Goal: Communication & Community: Answer question/provide support

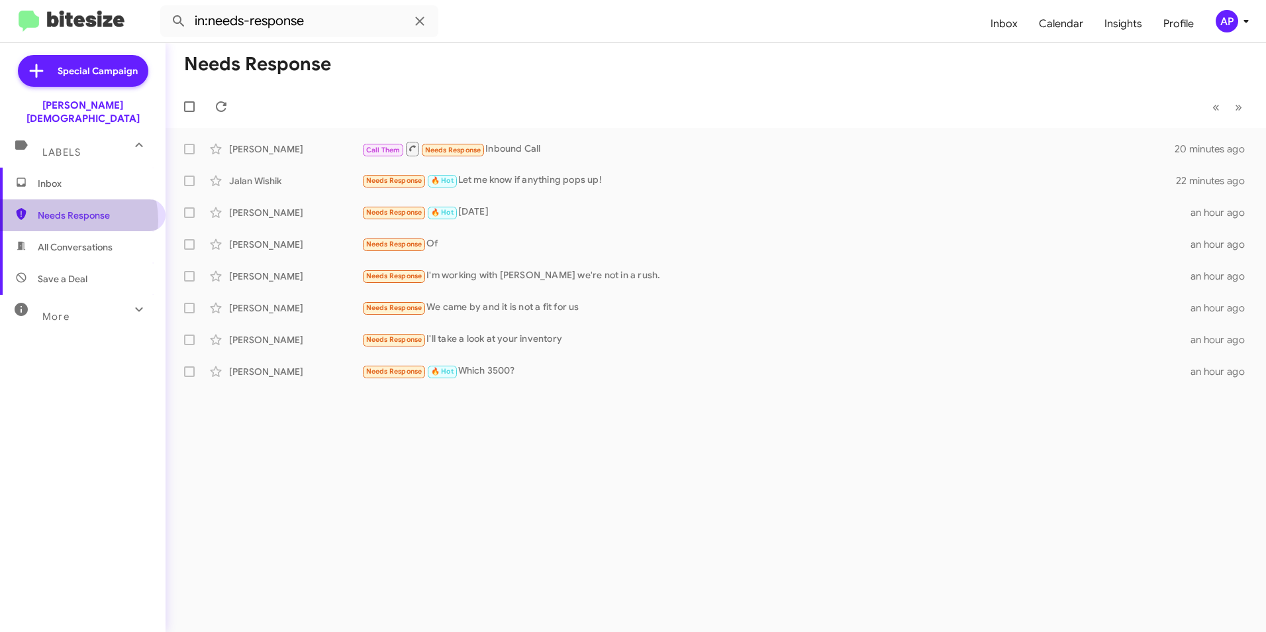
click at [62, 209] on span "Needs Response" at bounding box center [94, 215] width 113 height 13
click at [64, 209] on span "Needs Response" at bounding box center [94, 215] width 113 height 13
click at [246, 146] on div "[PERSON_NAME]" at bounding box center [295, 148] width 132 height 13
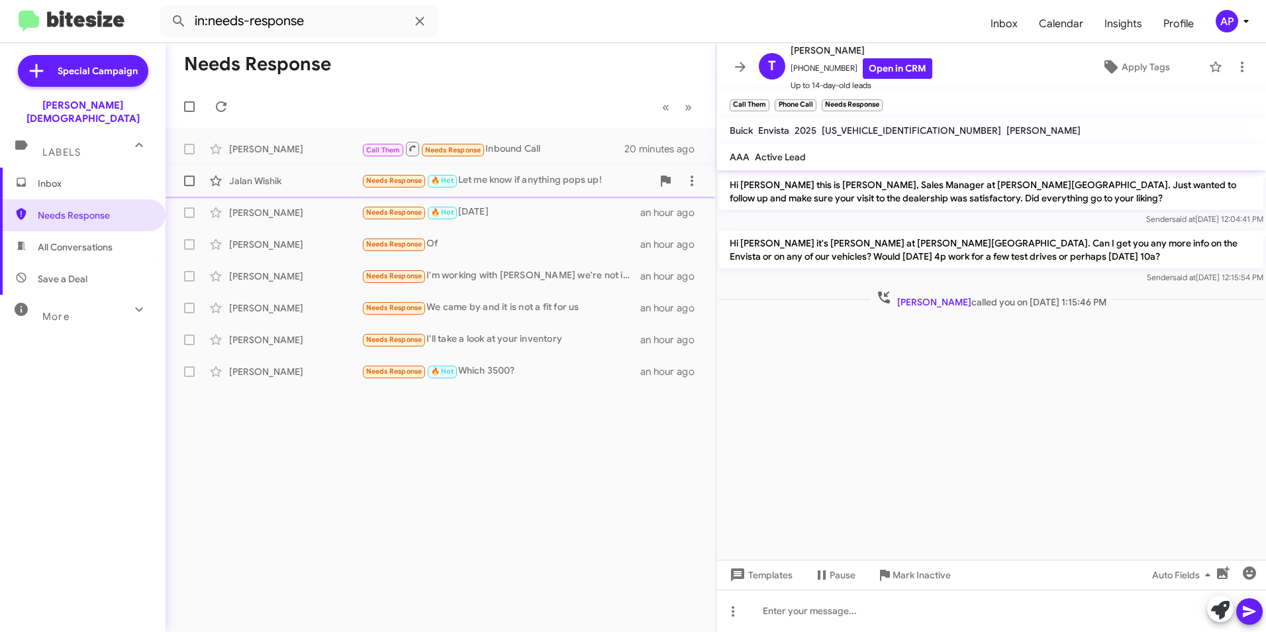
click at [258, 178] on div "Jalan Wishik" at bounding box center [295, 180] width 132 height 13
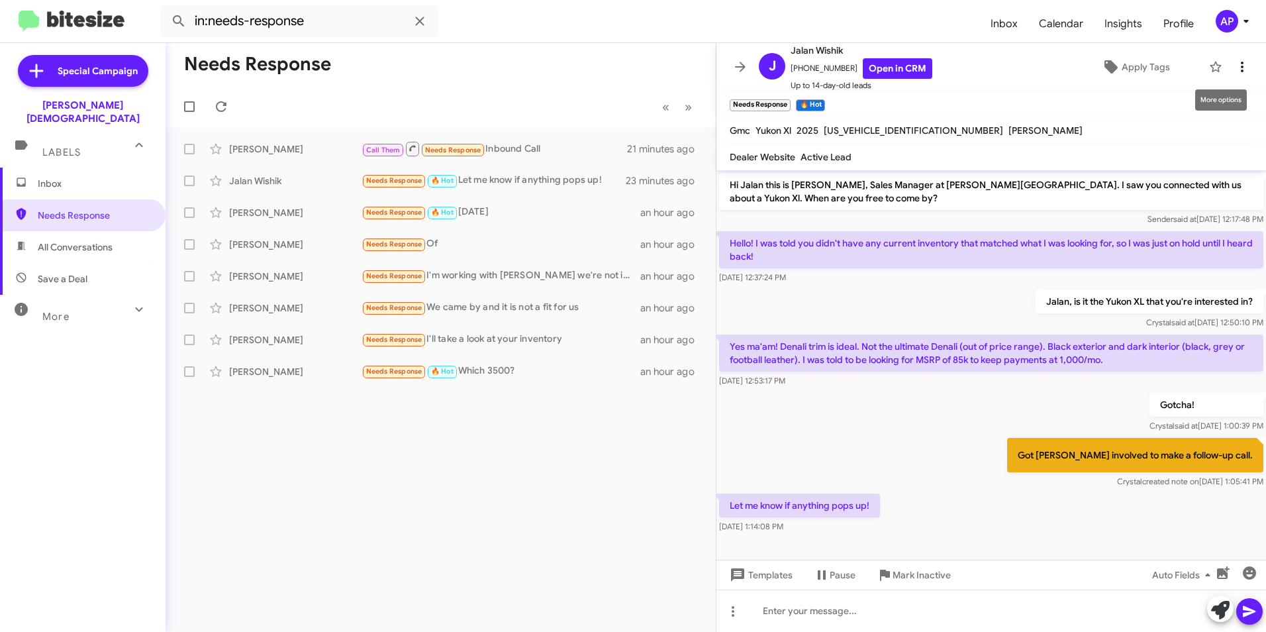
click at [1235, 64] on icon at bounding box center [1243, 67] width 16 height 16
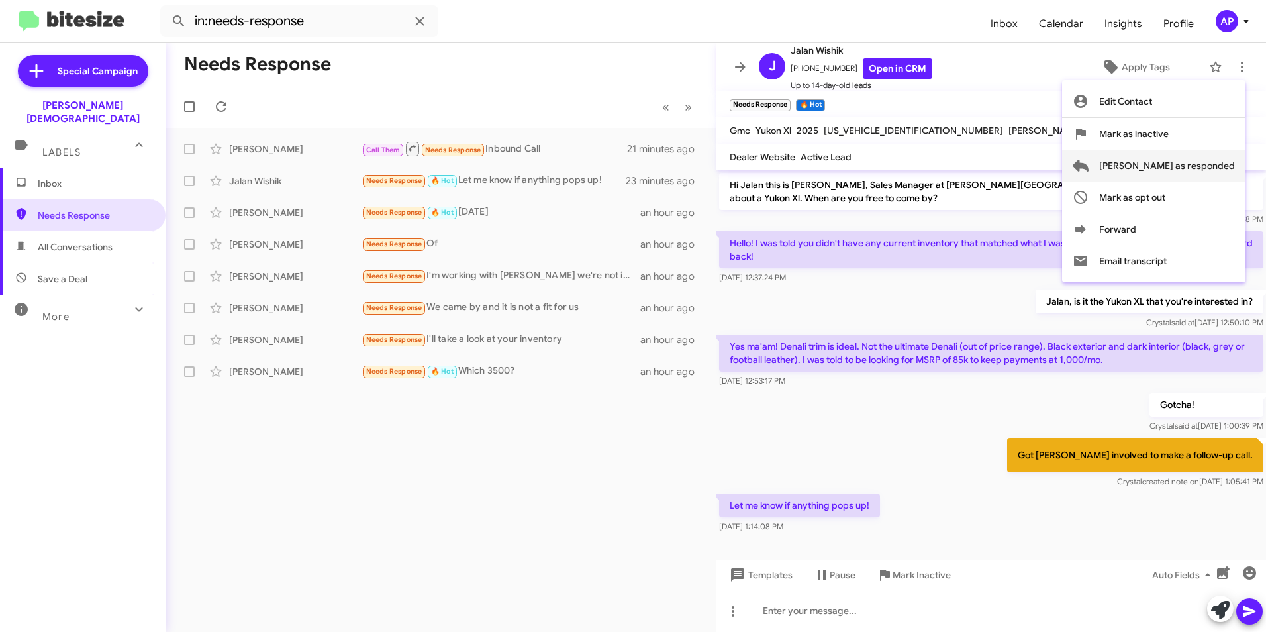
click at [1184, 166] on span "Mark as responded" at bounding box center [1167, 166] width 136 height 32
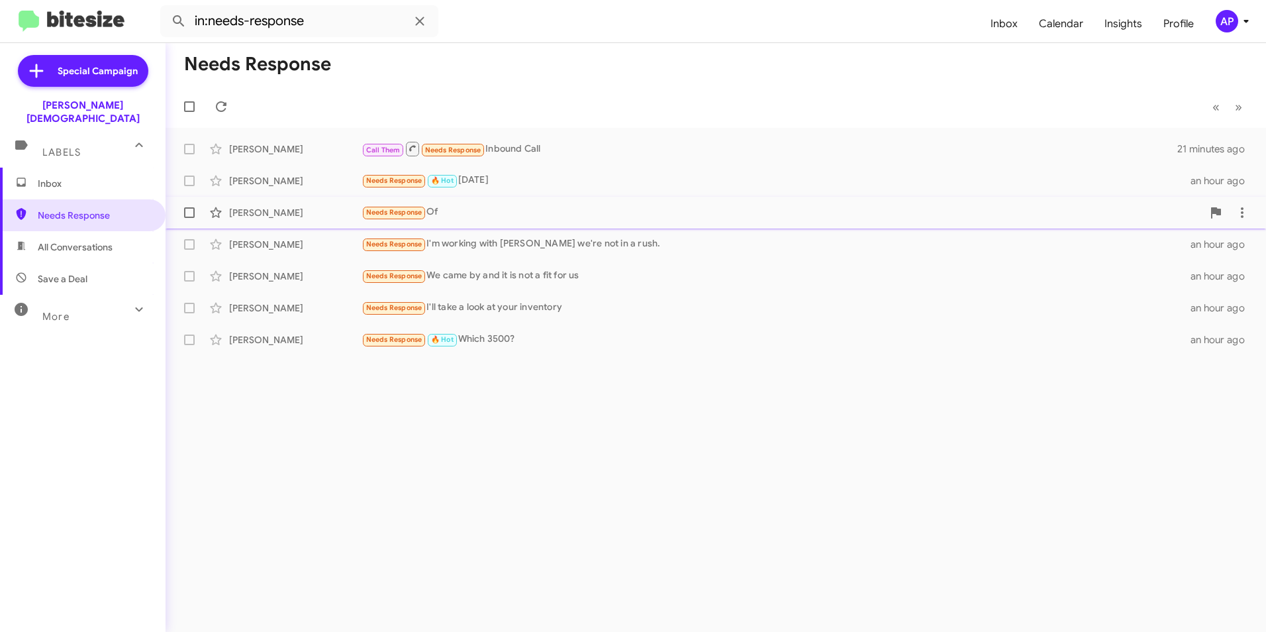
click at [251, 208] on div "Hector Caceres" at bounding box center [295, 212] width 132 height 13
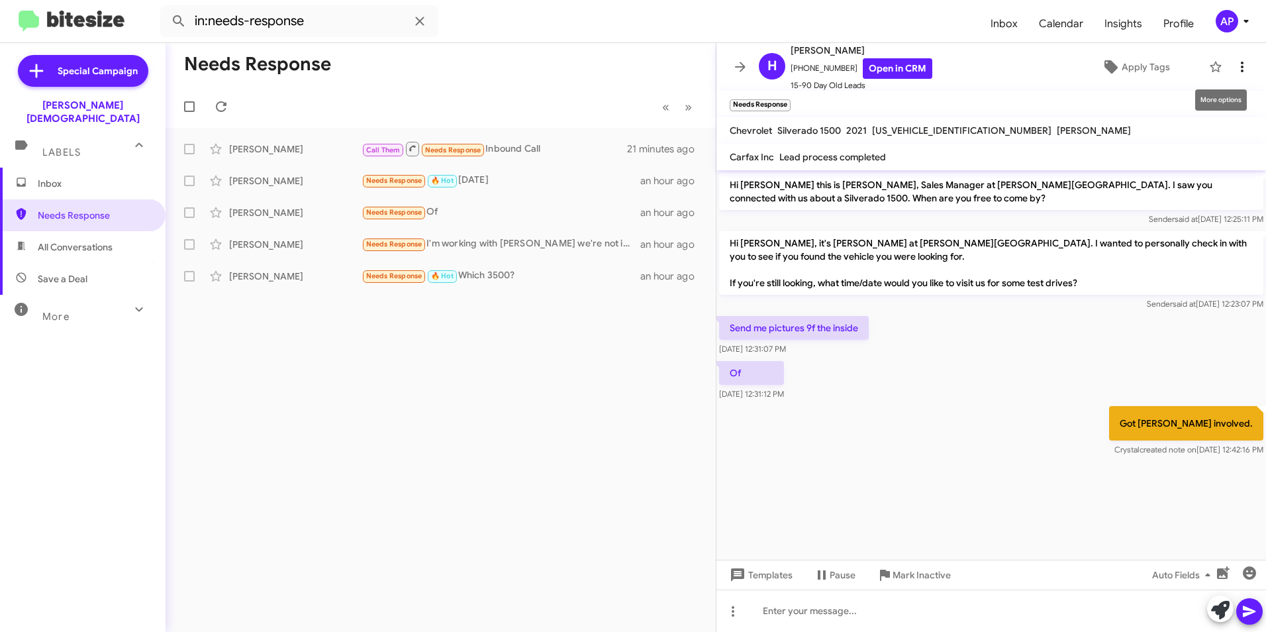
click at [1235, 64] on icon at bounding box center [1243, 67] width 16 height 16
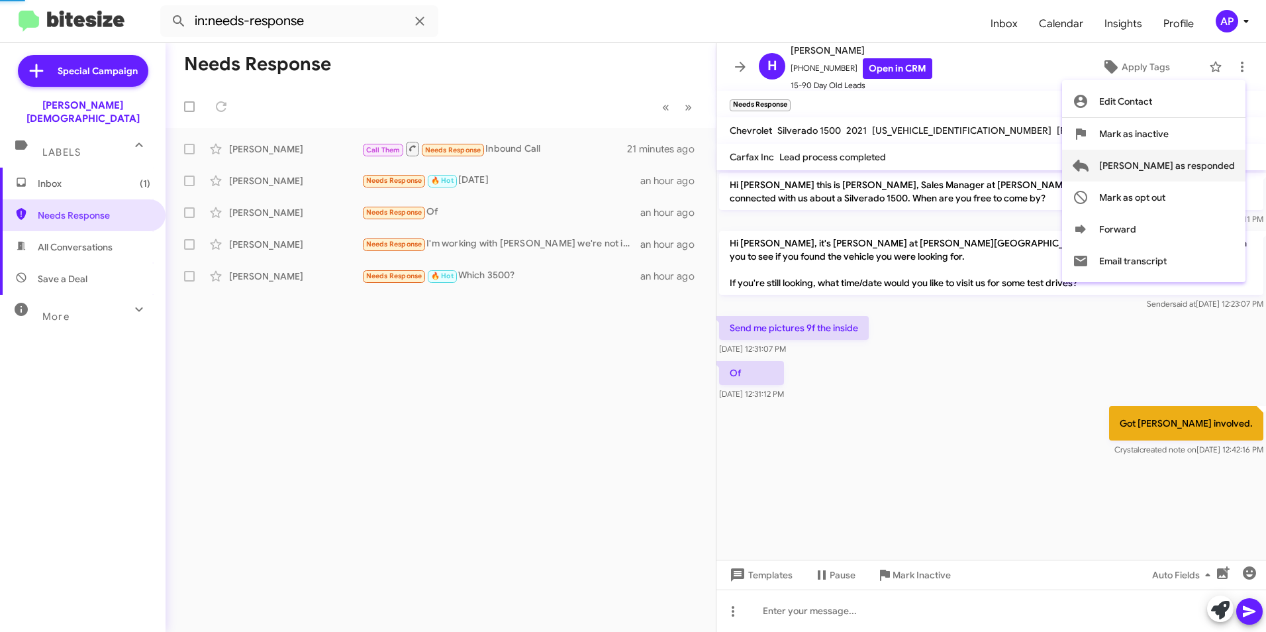
click at [1185, 167] on span "Mark as responded" at bounding box center [1167, 166] width 136 height 32
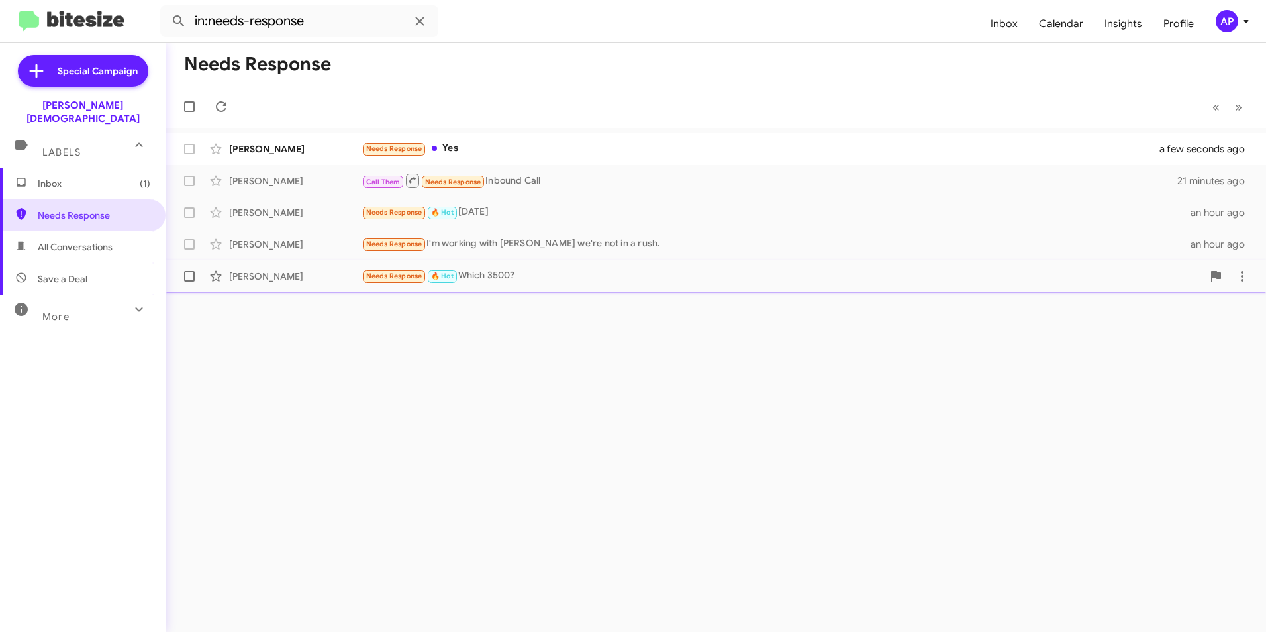
click at [260, 278] on div "[PERSON_NAME]" at bounding box center [295, 276] width 132 height 13
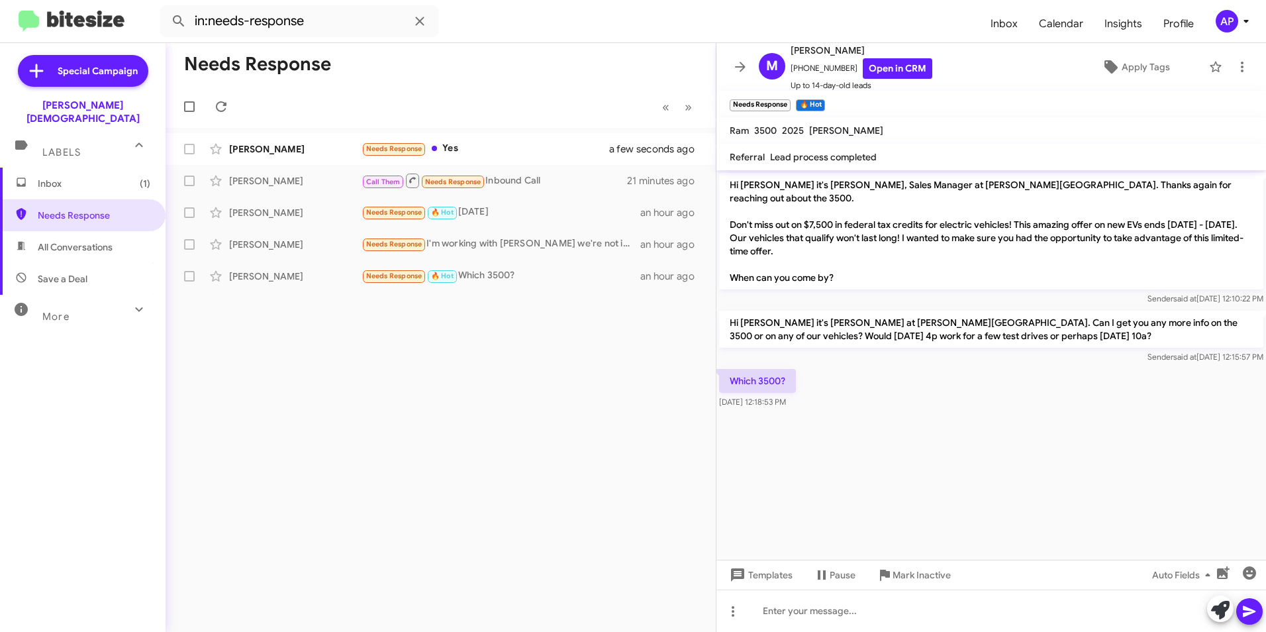
click at [400, 371] on div "Needs Response « Previous » Next Cameron Jennings Needs Response Yes a few seco…" at bounding box center [441, 337] width 550 height 589
click at [313, 357] on div "Needs Response « Previous » Next Cameron Jennings Needs Response Yes a few seco…" at bounding box center [441, 337] width 550 height 589
click at [260, 240] on div "Matt Larsen" at bounding box center [295, 244] width 132 height 13
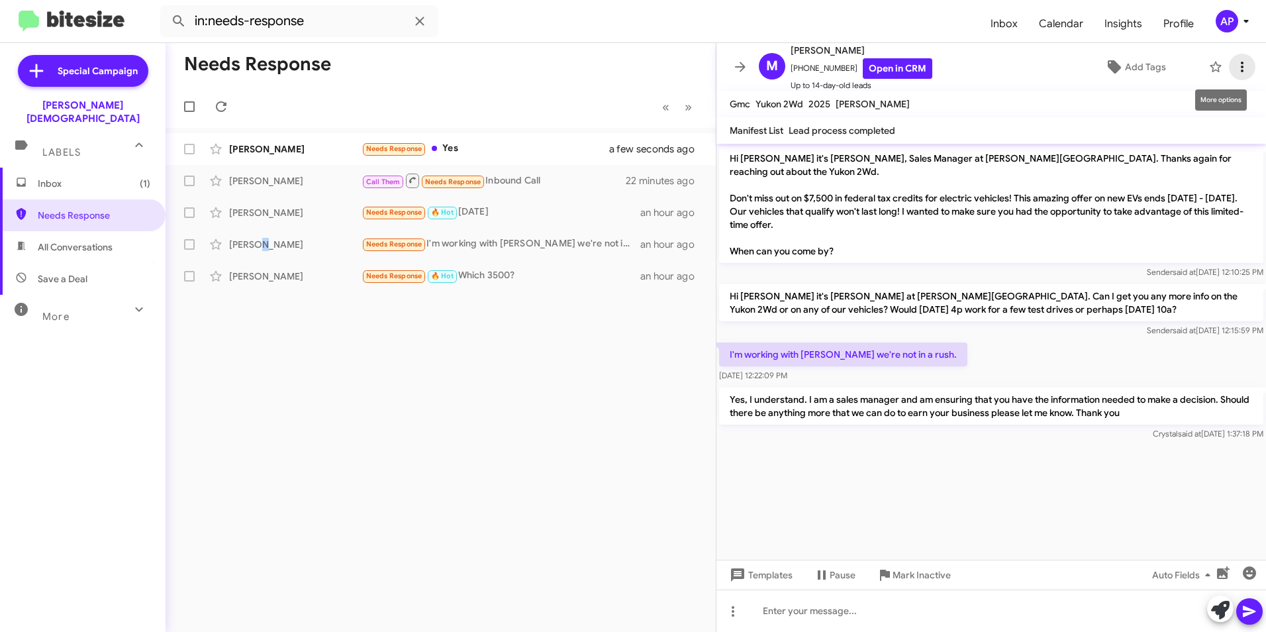
click at [1235, 66] on icon at bounding box center [1243, 67] width 16 height 16
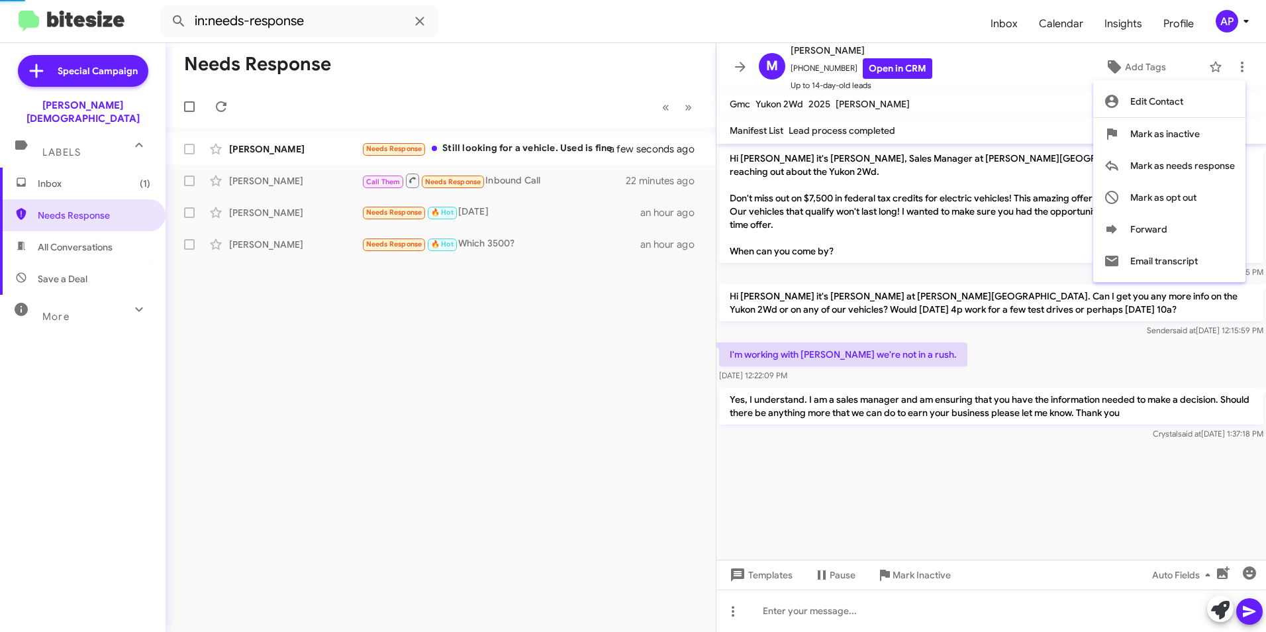
click at [390, 407] on div at bounding box center [633, 316] width 1266 height 632
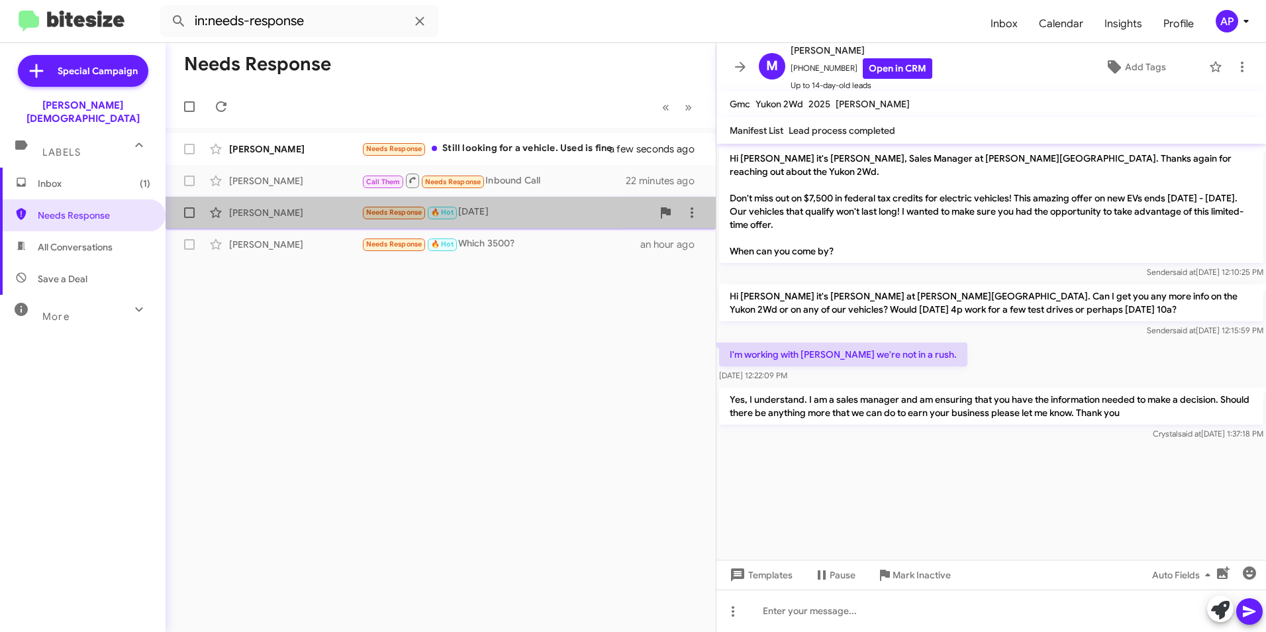
click at [248, 205] on div "Jarrod Randall Needs Response 🔥 Hot Tomorrow an hour ago" at bounding box center [440, 212] width 529 height 26
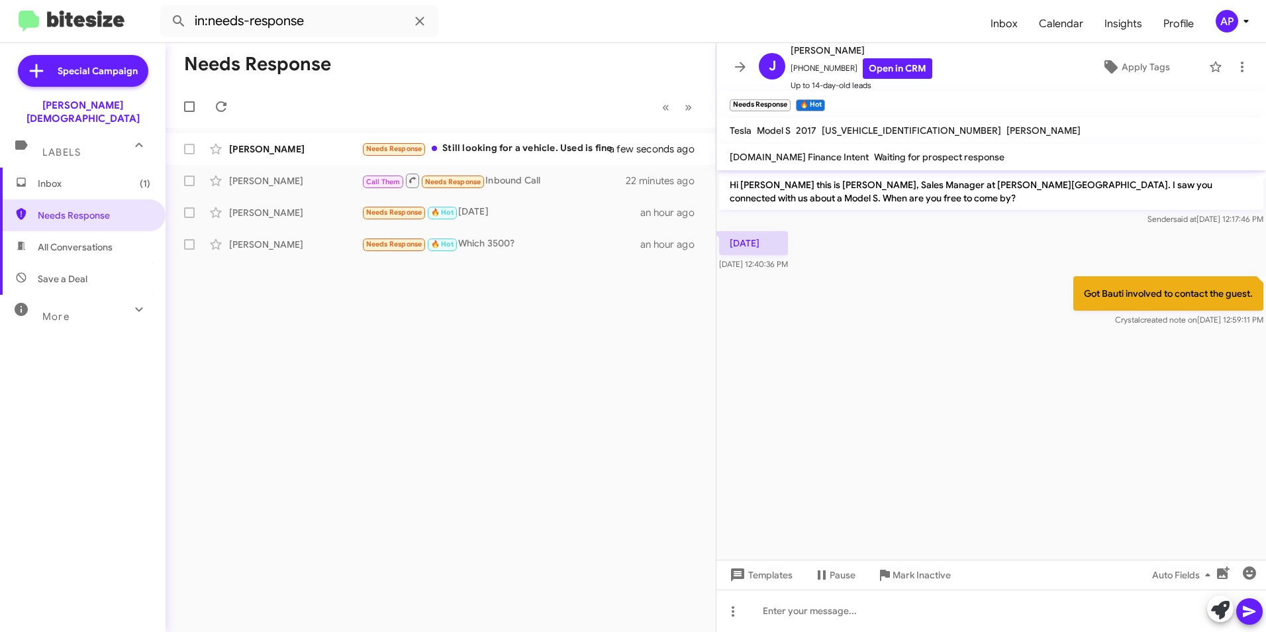
click at [878, 264] on div "Tomorrow Oct 3, 2025, 12:40:36 PM" at bounding box center [992, 251] width 550 height 45
click at [889, 61] on link "Open in CRM" at bounding box center [898, 68] width 70 height 21
click at [1235, 69] on icon at bounding box center [1243, 67] width 16 height 16
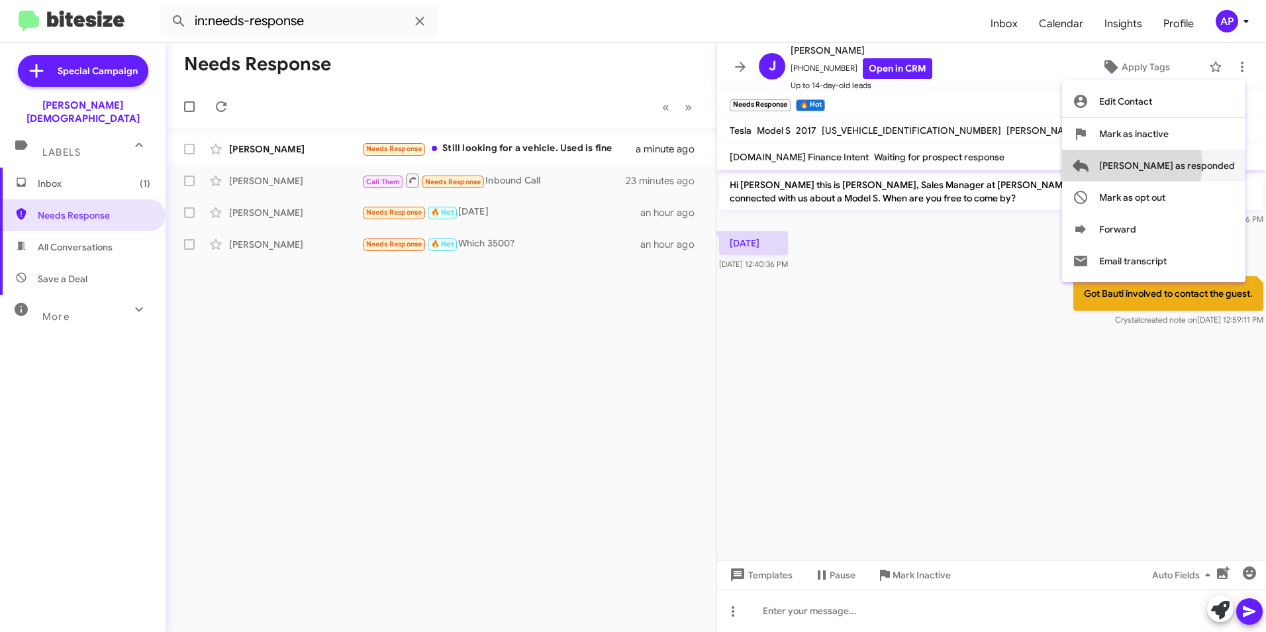
click at [1185, 164] on span "Mark as responded" at bounding box center [1167, 166] width 136 height 32
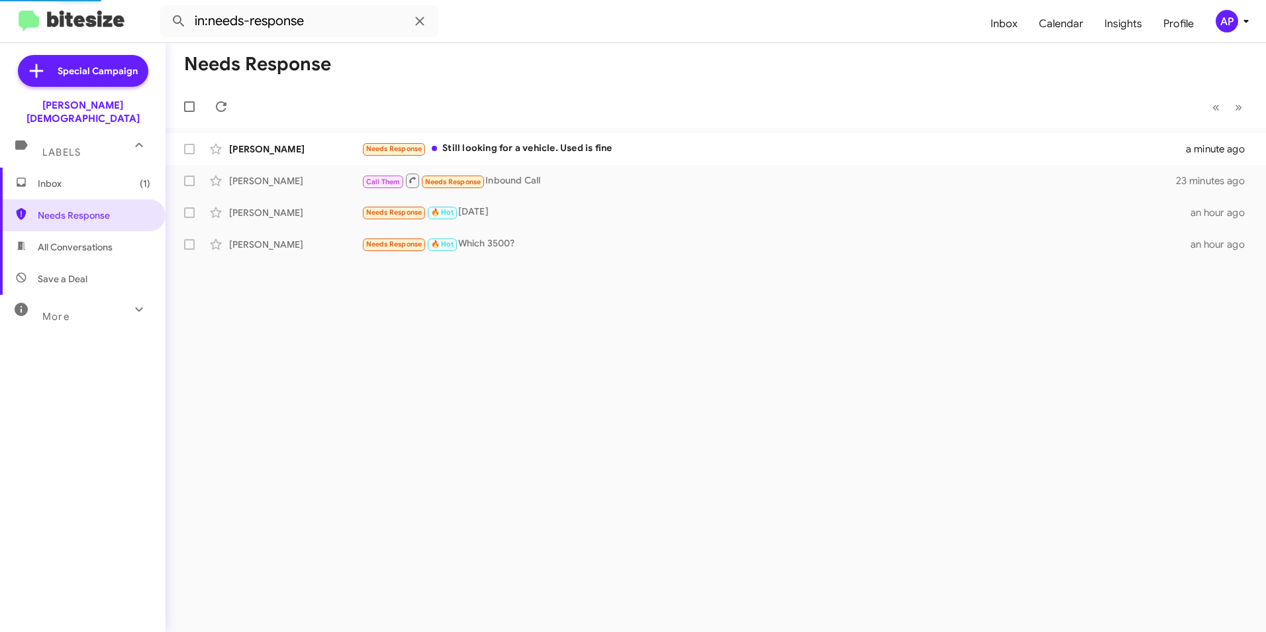
click at [483, 383] on div "Needs Response « Previous » Next Cameron Jennings Needs Response Still looking …" at bounding box center [716, 337] width 1101 height 589
drag, startPoint x: 483, startPoint y: 383, endPoint x: 330, endPoint y: 311, distance: 168.9
click at [330, 313] on div "Needs Response « Previous » Next Cameron Jennings Needs Response Still looking …" at bounding box center [716, 337] width 1101 height 589
click at [663, 244] on div "Needs Response « Previous » Next Cameron Jennings Needs Response Important Stil…" at bounding box center [716, 337] width 1101 height 589
drag, startPoint x: 1006, startPoint y: 248, endPoint x: 1013, endPoint y: 237, distance: 13.1
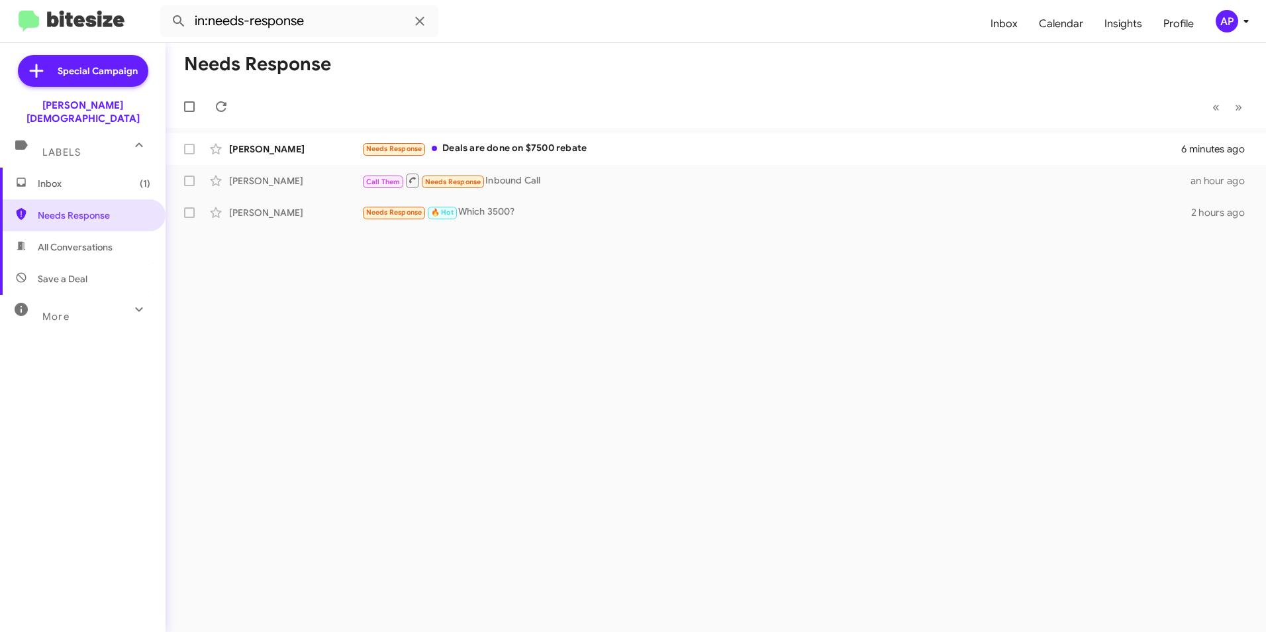
click at [1009, 245] on div "Needs Response « Previous » Next Anthony Doria Needs Response Deals are done on…" at bounding box center [716, 337] width 1101 height 589
click at [517, 318] on div "Needs Response « Previous » Next Anthony Doria Needs Response Deals are done on…" at bounding box center [716, 337] width 1101 height 589
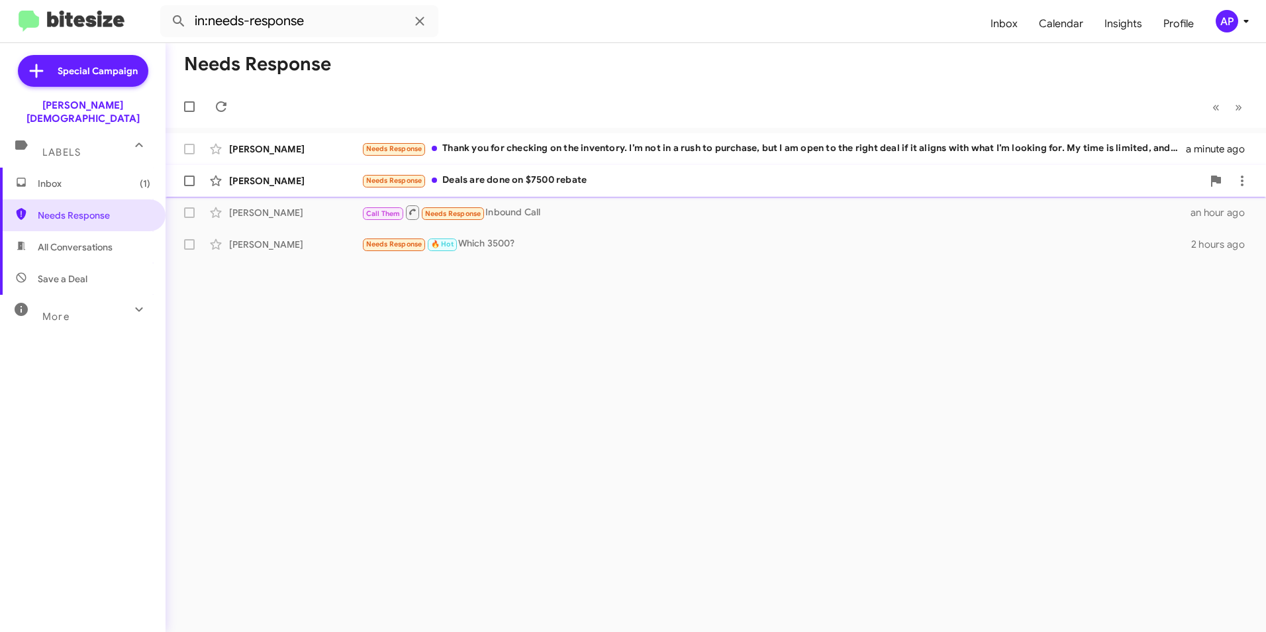
click at [282, 179] on div "[PERSON_NAME]" at bounding box center [295, 180] width 132 height 13
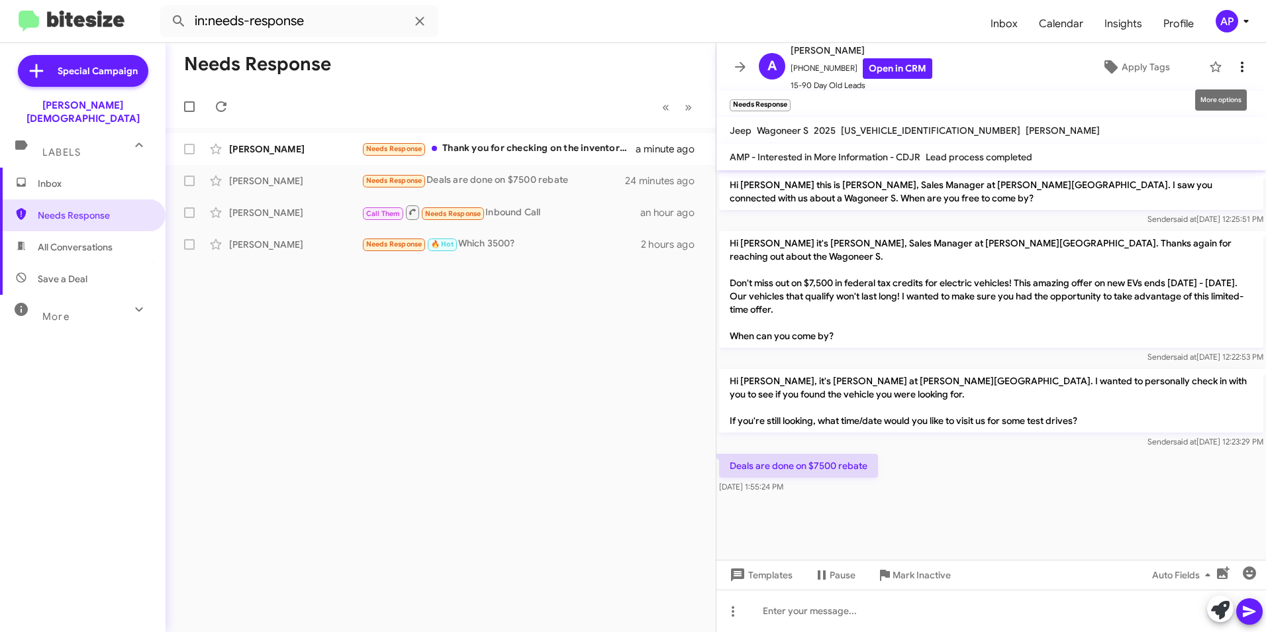
click at [1235, 64] on icon at bounding box center [1243, 67] width 16 height 16
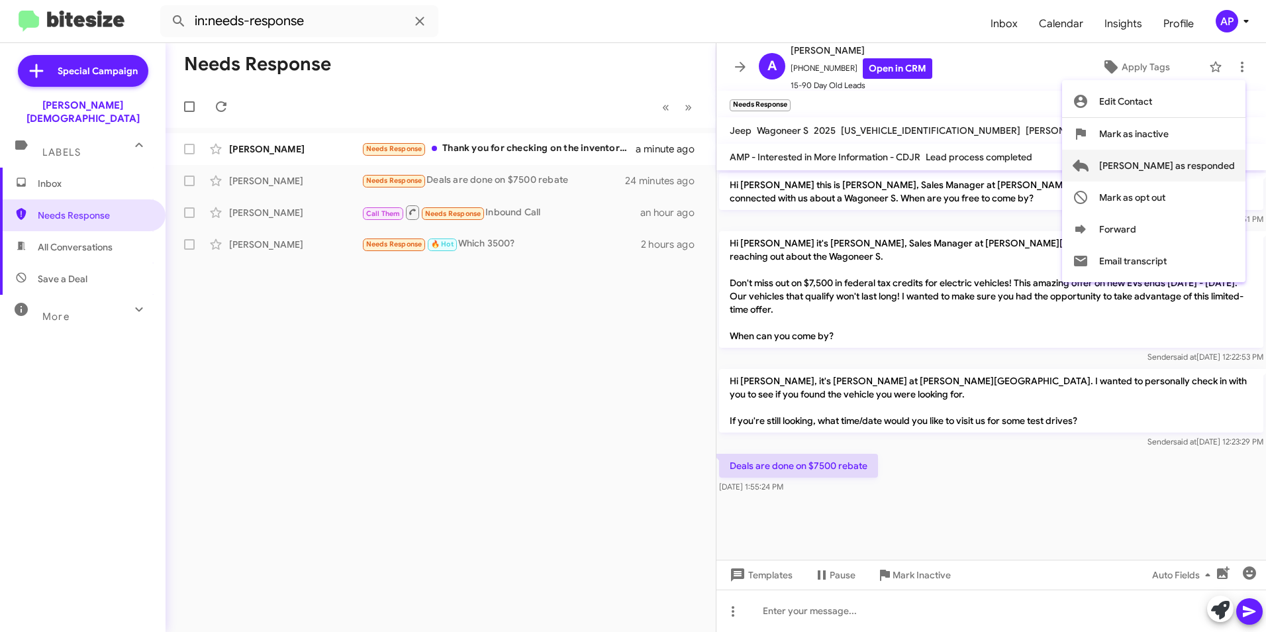
click at [1165, 162] on span "[PERSON_NAME] as responded" at bounding box center [1167, 166] width 136 height 32
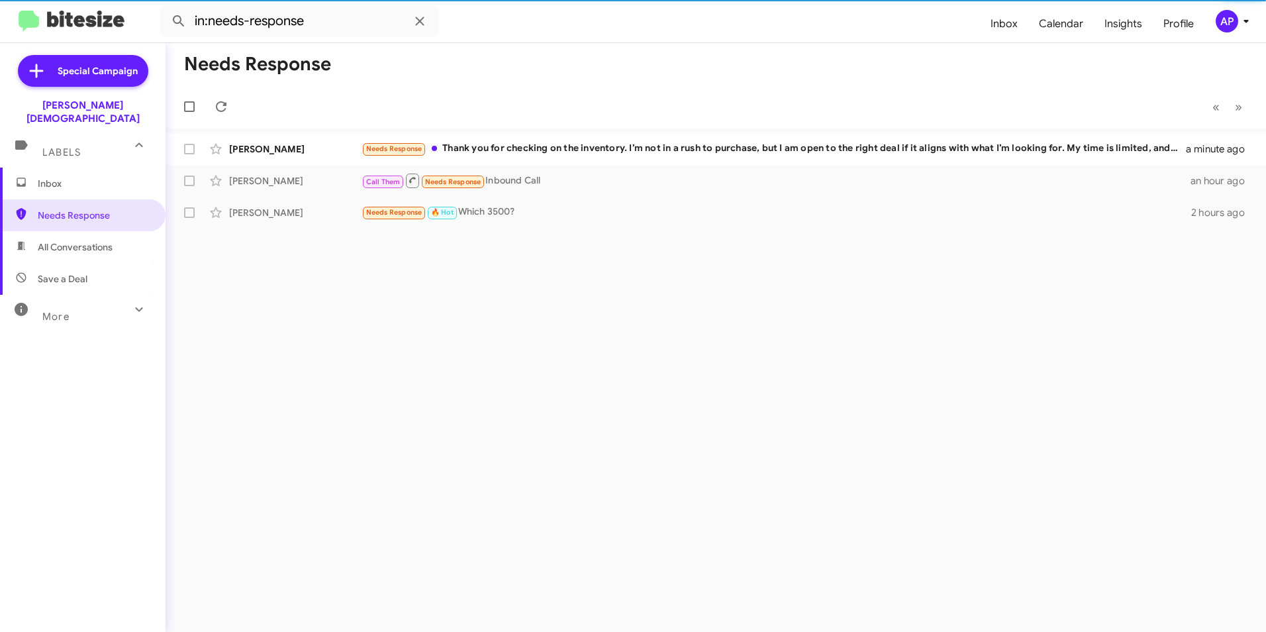
drag, startPoint x: 603, startPoint y: 310, endPoint x: 609, endPoint y: 303, distance: 8.9
click at [605, 310] on div "Needs Response « Previous » Next Corbin Keiser Needs Response Thank you for che…" at bounding box center [716, 337] width 1101 height 589
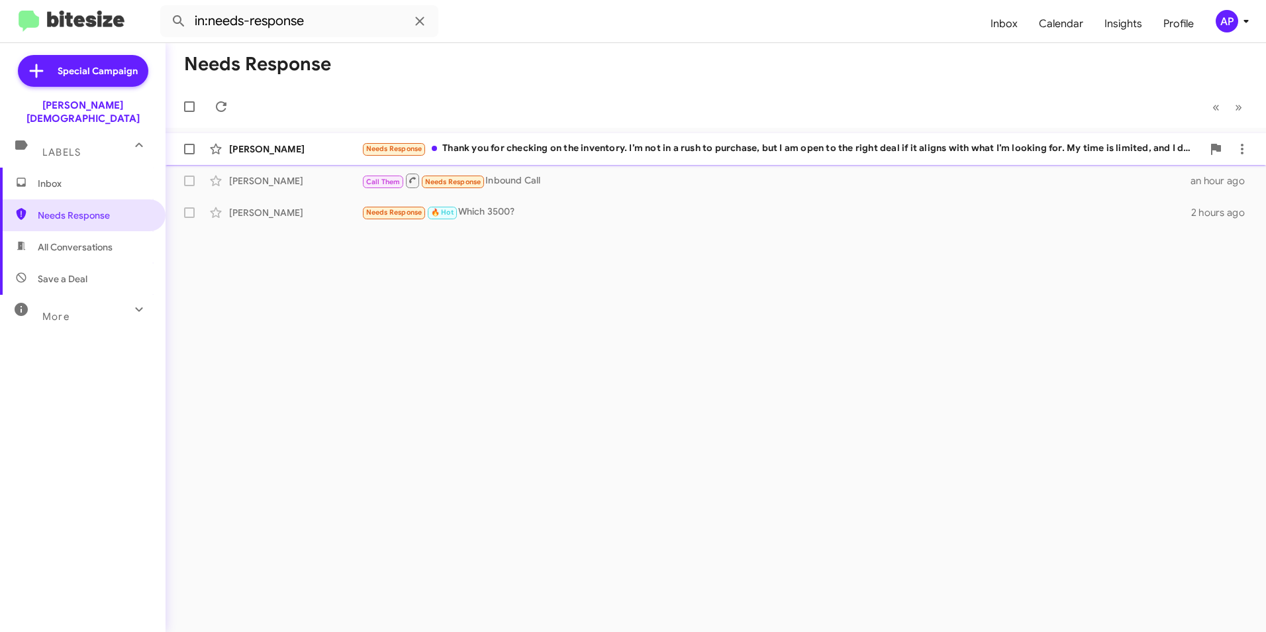
click at [241, 148] on div "[PERSON_NAME]" at bounding box center [295, 148] width 132 height 13
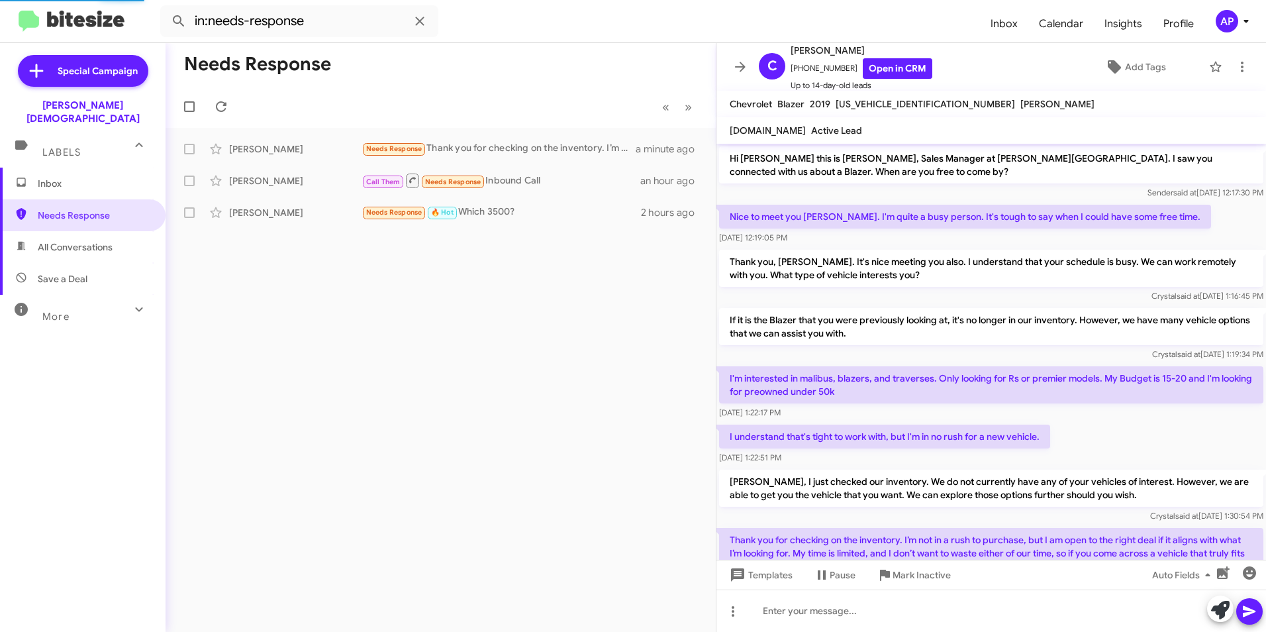
scroll to position [90, 0]
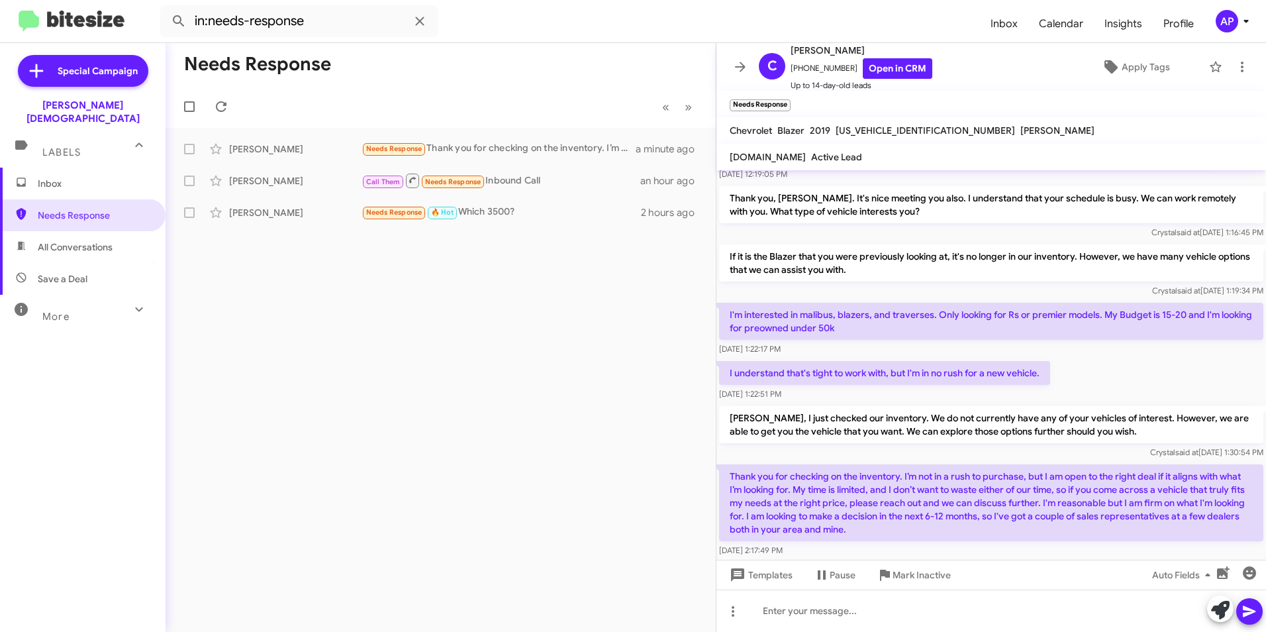
click at [299, 374] on div "Needs Response « Previous » Next Corbin Keiser Needs Response Thank you for che…" at bounding box center [441, 337] width 550 height 589
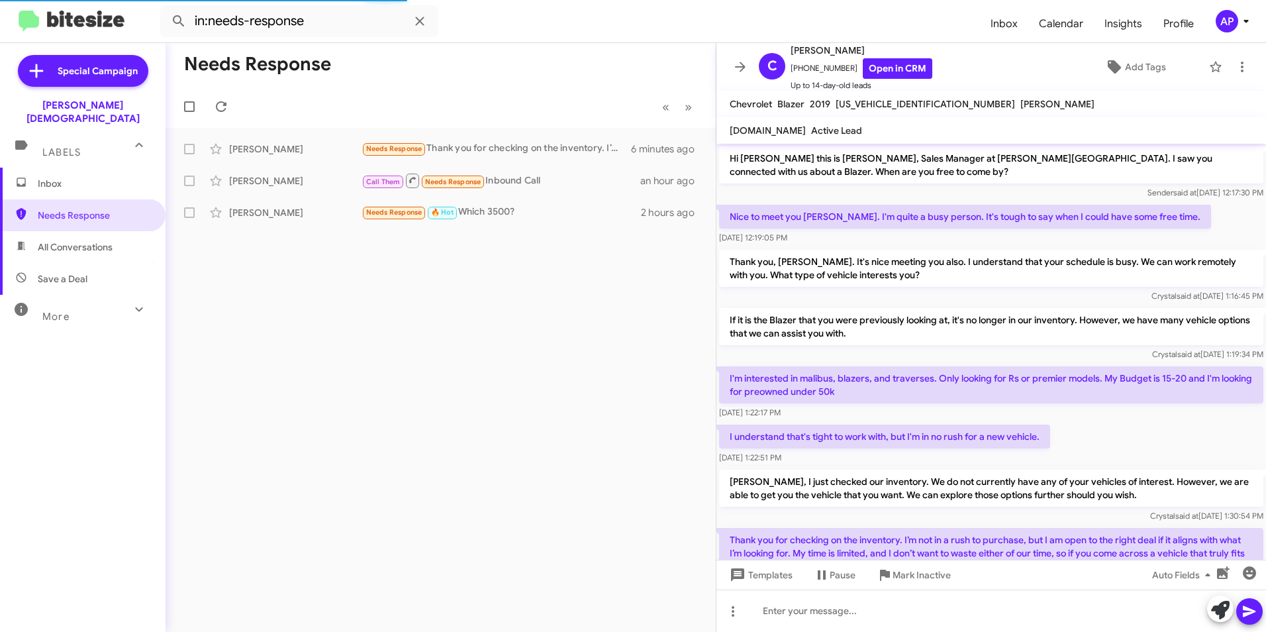
scroll to position [90, 0]
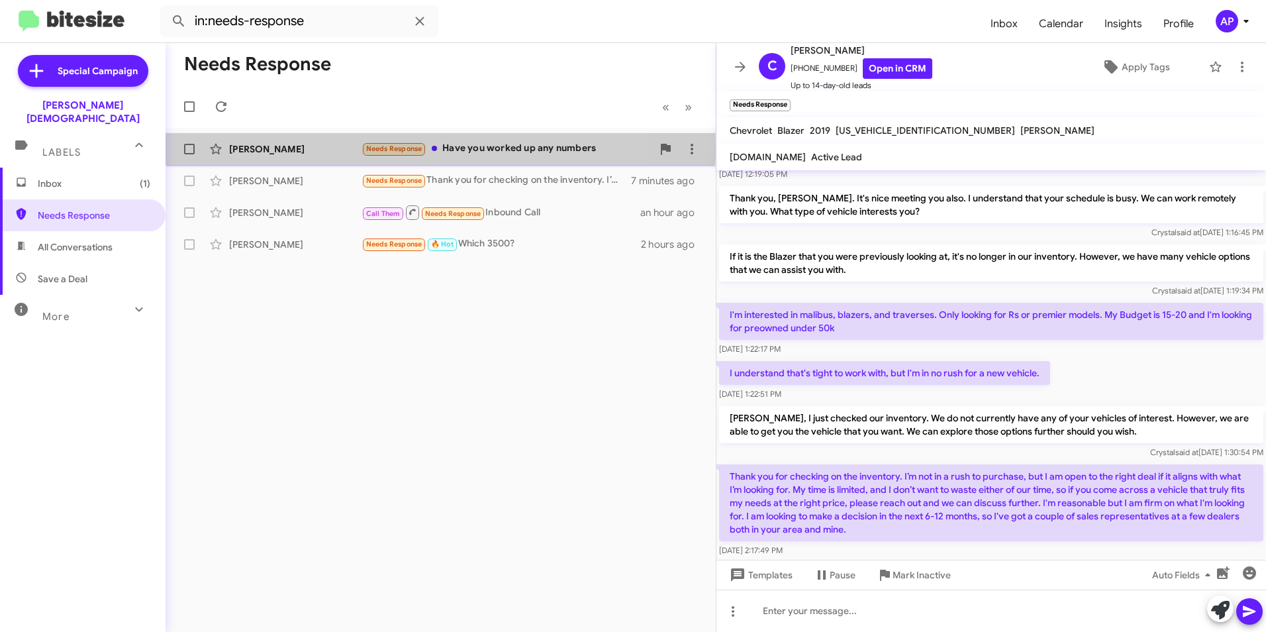
click at [262, 150] on div "Jeffery Plummer" at bounding box center [295, 148] width 132 height 13
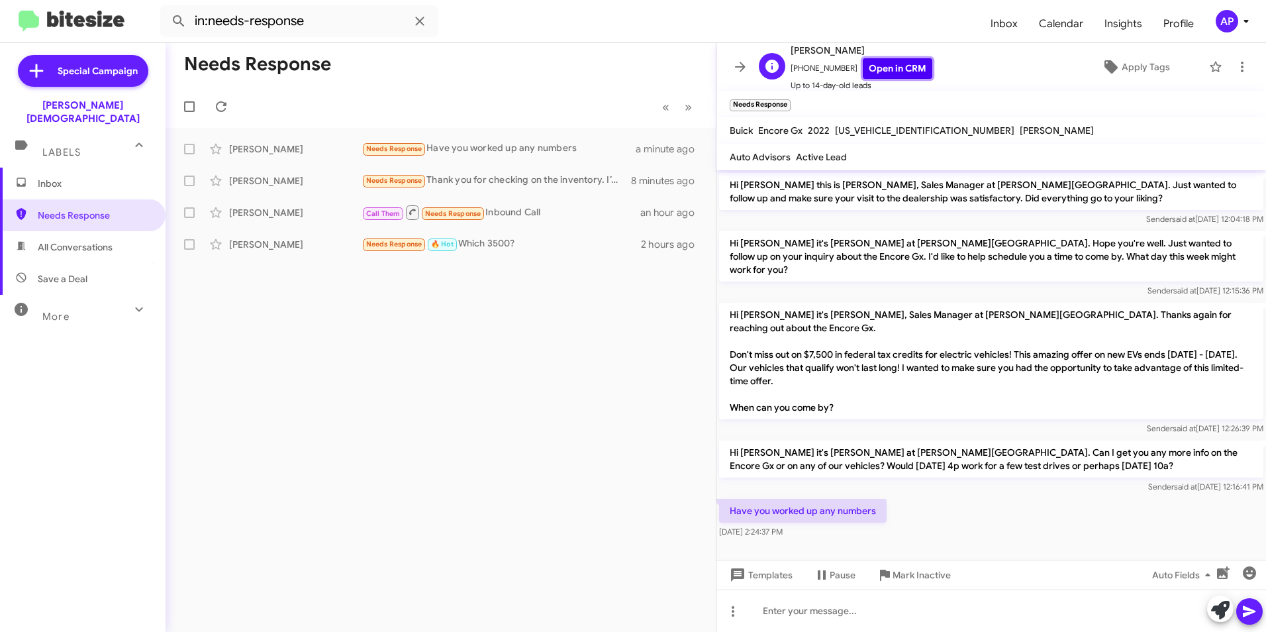
click at [880, 65] on link "Open in CRM" at bounding box center [898, 68] width 70 height 21
drag, startPoint x: 387, startPoint y: 147, endPoint x: 399, endPoint y: 145, distance: 12.1
click at [387, 147] on span "Needs Response" at bounding box center [394, 148] width 56 height 9
click at [1237, 67] on icon at bounding box center [1243, 67] width 16 height 16
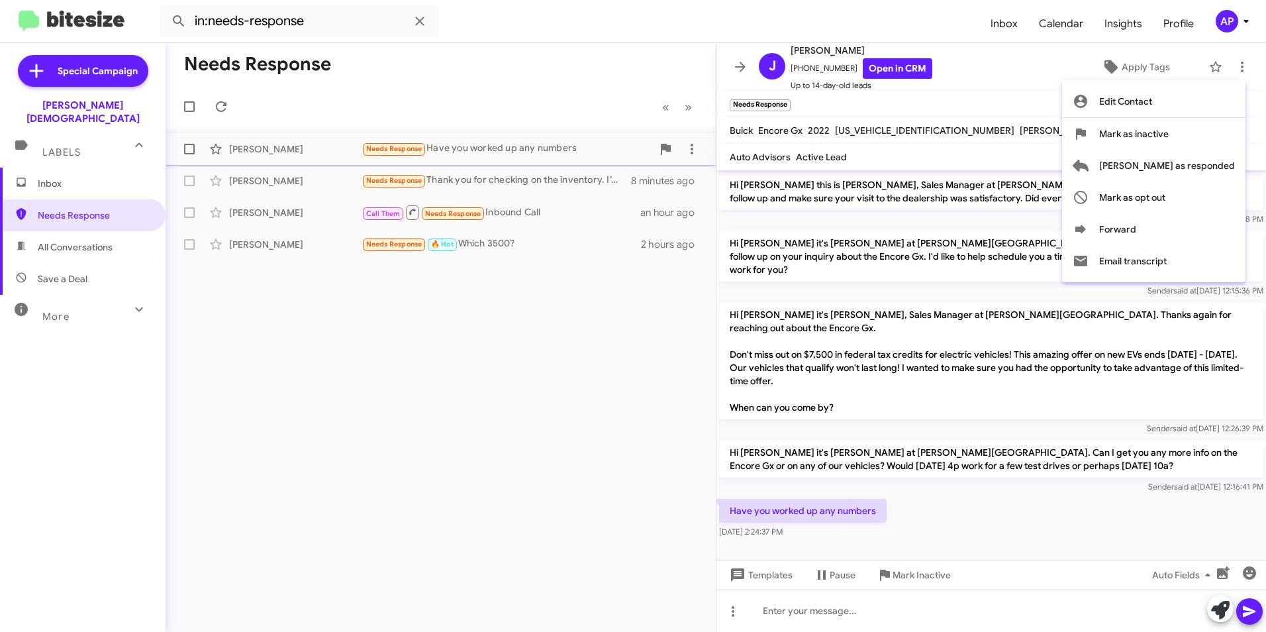
click at [1190, 164] on span "Mark as responded" at bounding box center [1167, 166] width 136 height 32
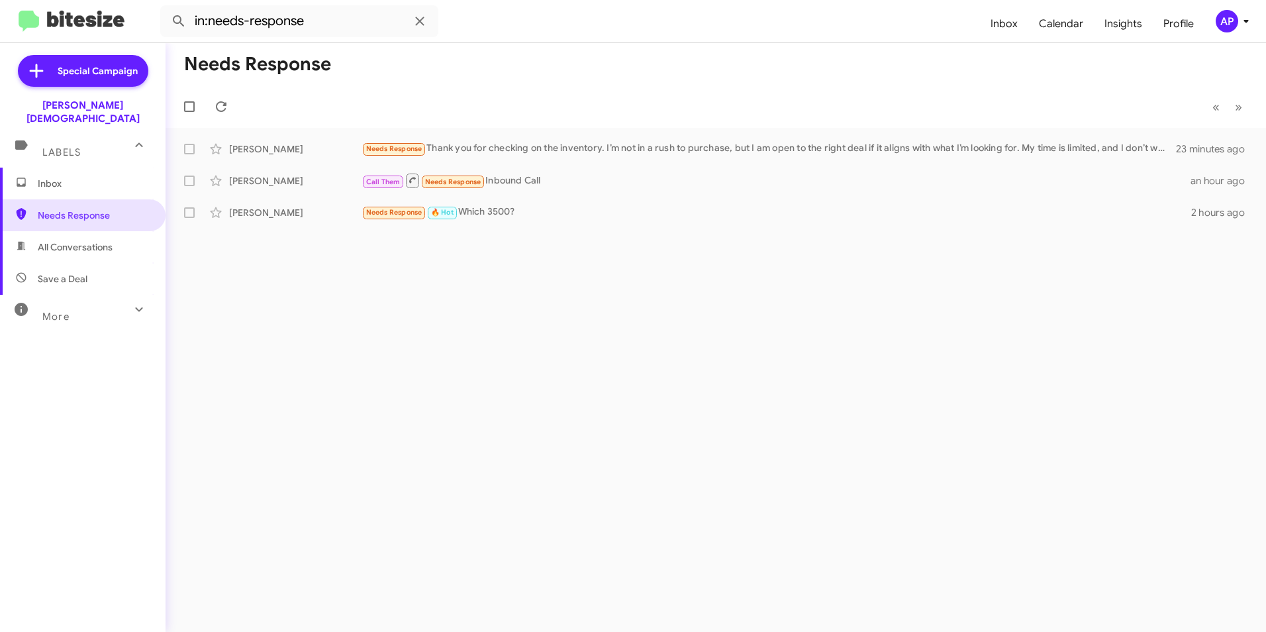
click at [832, 315] on div "Needs Response « Previous » Next [PERSON_NAME] Needs Response Thank you for che…" at bounding box center [716, 337] width 1101 height 589
click at [218, 101] on icon at bounding box center [221, 107] width 16 height 16
click at [244, 151] on div "[PERSON_NAME]" at bounding box center [295, 148] width 132 height 13
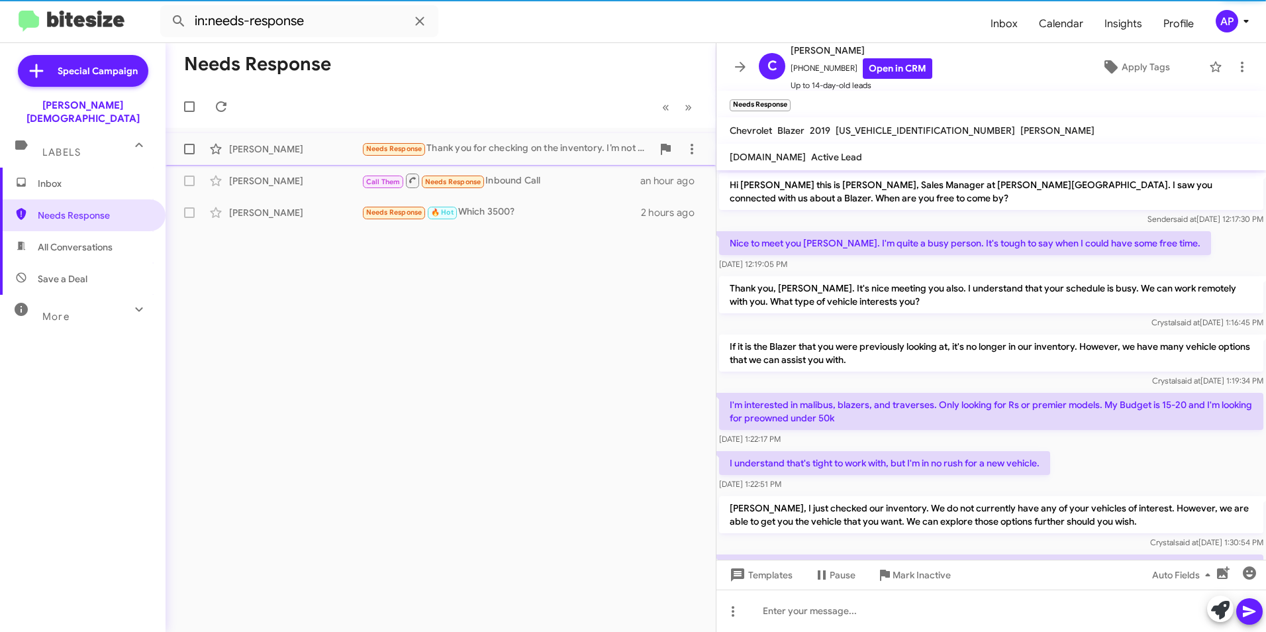
scroll to position [90, 0]
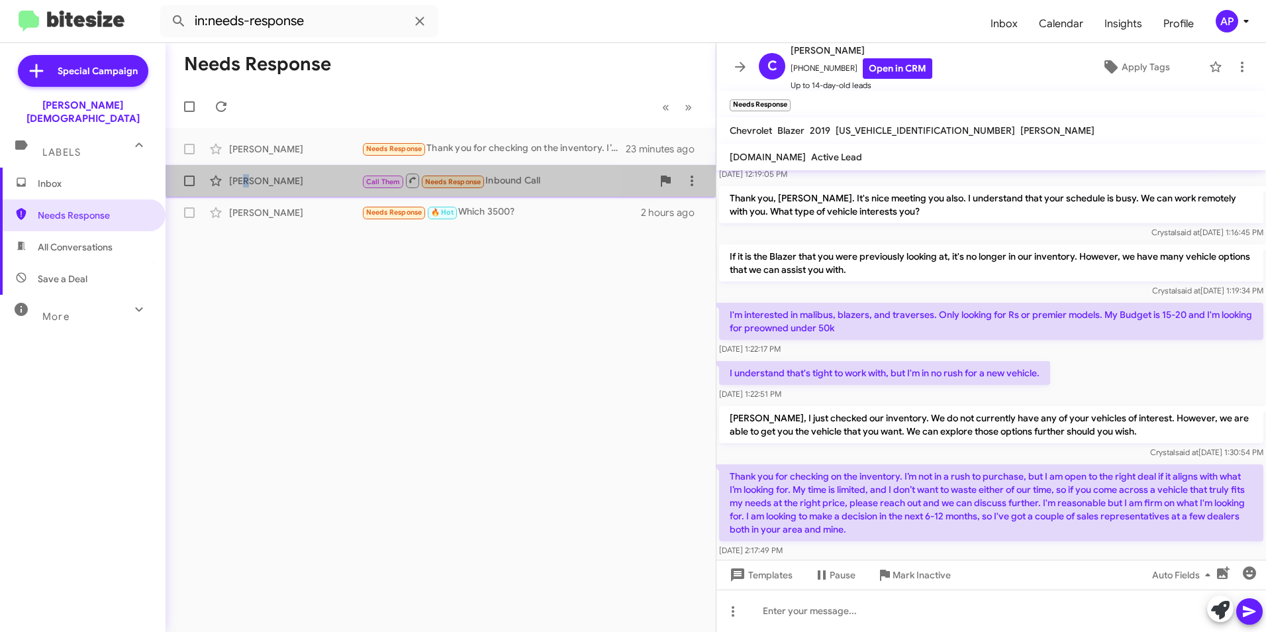
click at [250, 174] on div "[PERSON_NAME] Call Them Needs Response Inbound Call an hour ago" at bounding box center [440, 181] width 529 height 26
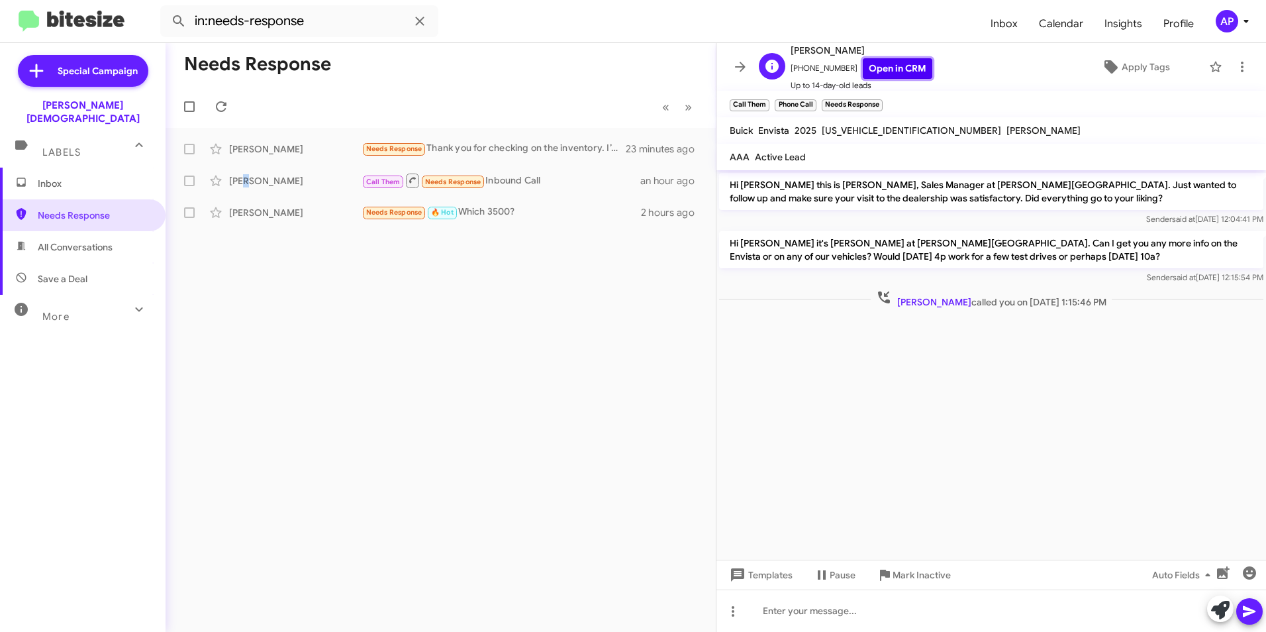
click at [901, 68] on link "Open in CRM" at bounding box center [898, 68] width 70 height 21
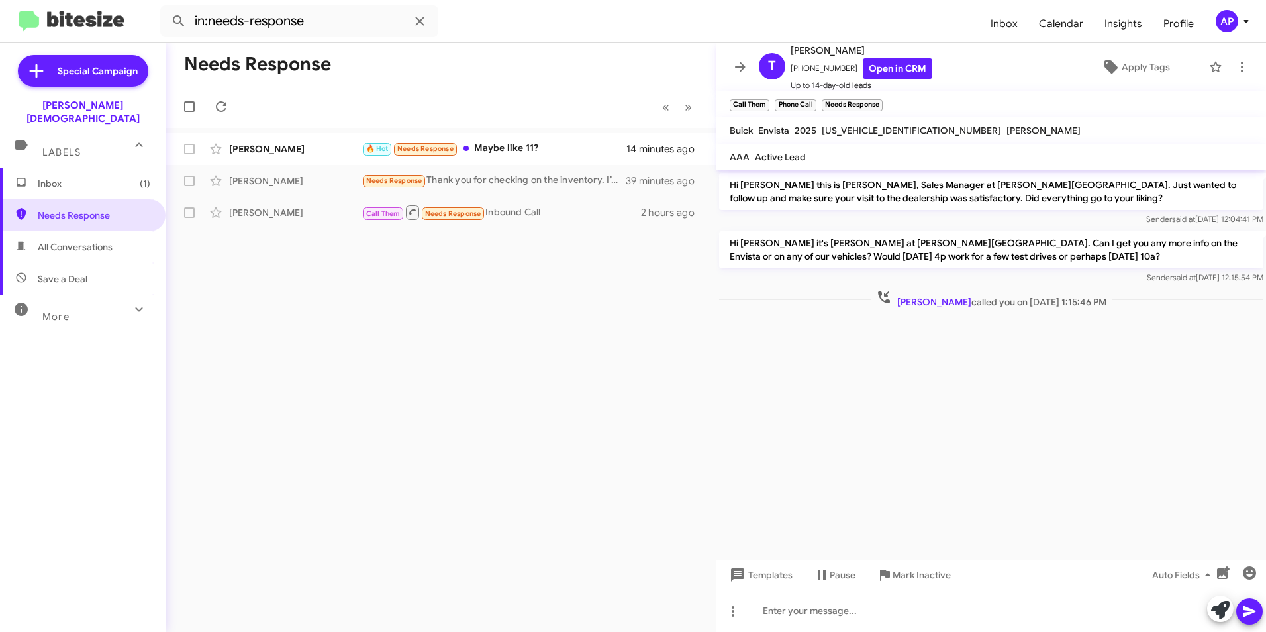
click at [385, 281] on div "Needs Response « Previous » Next [PERSON_NAME] 🔥 Hot Needs Response Maybe like …" at bounding box center [441, 337] width 550 height 589
click at [219, 104] on icon at bounding box center [221, 107] width 16 height 16
click at [73, 209] on span "Needs Response" at bounding box center [94, 215] width 113 height 13
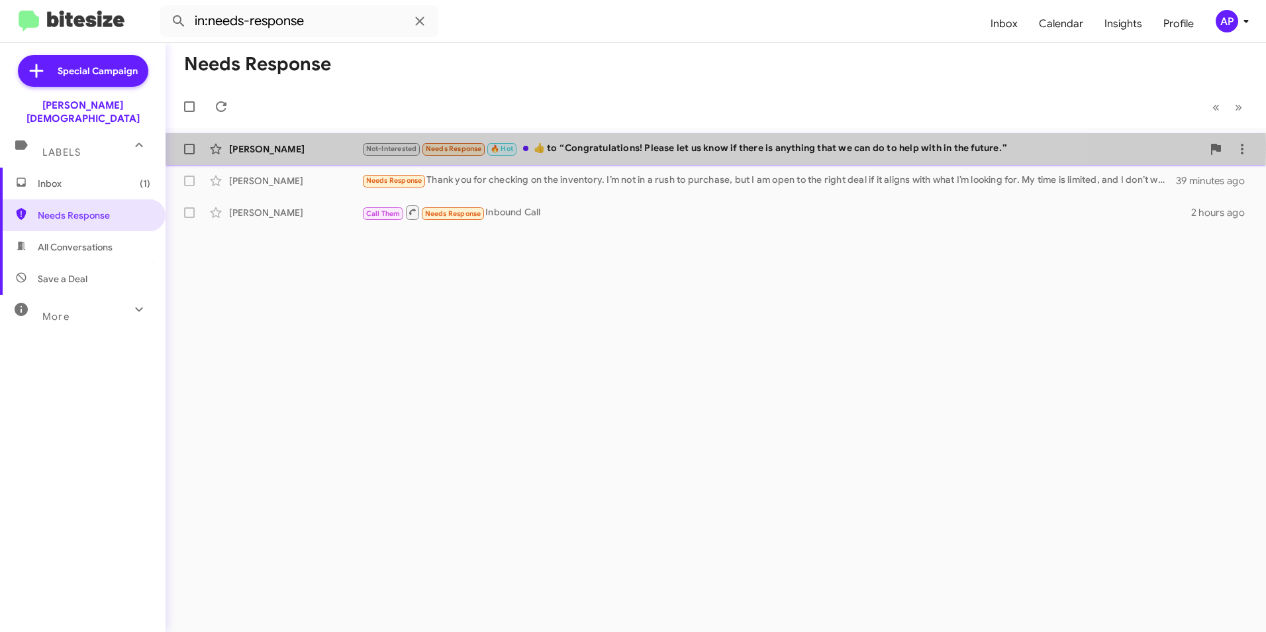
click at [252, 150] on div "[PERSON_NAME]" at bounding box center [295, 148] width 132 height 13
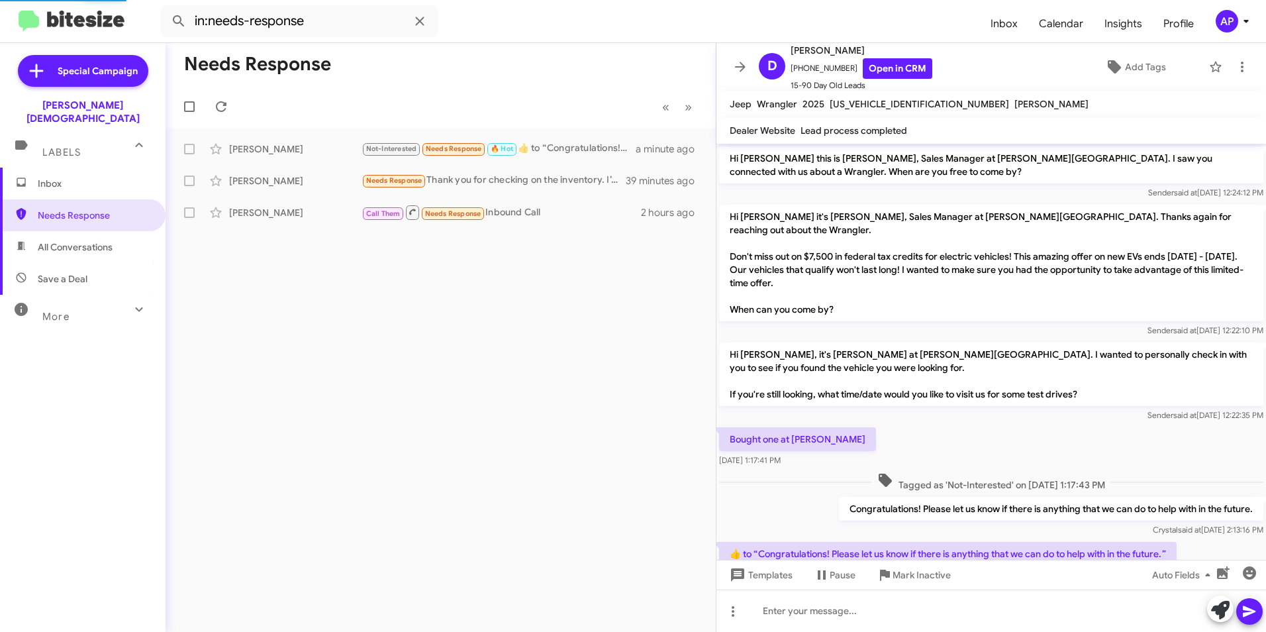
scroll to position [48, 0]
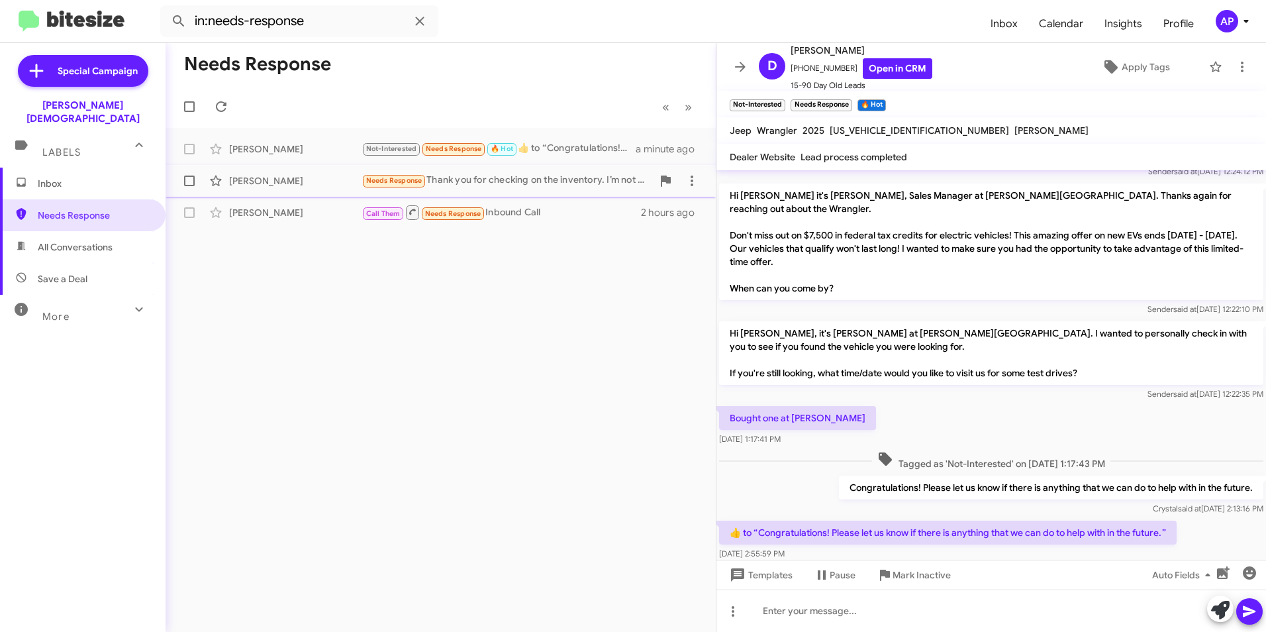
click at [252, 181] on div "[PERSON_NAME]" at bounding box center [295, 180] width 132 height 13
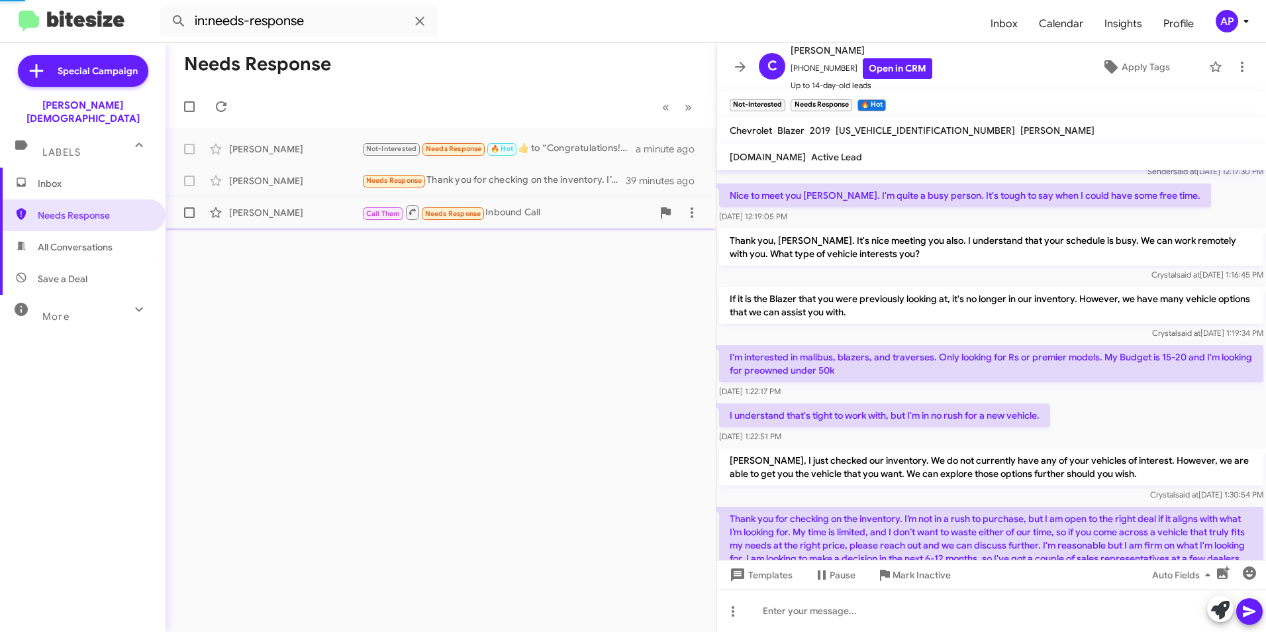
scroll to position [117, 0]
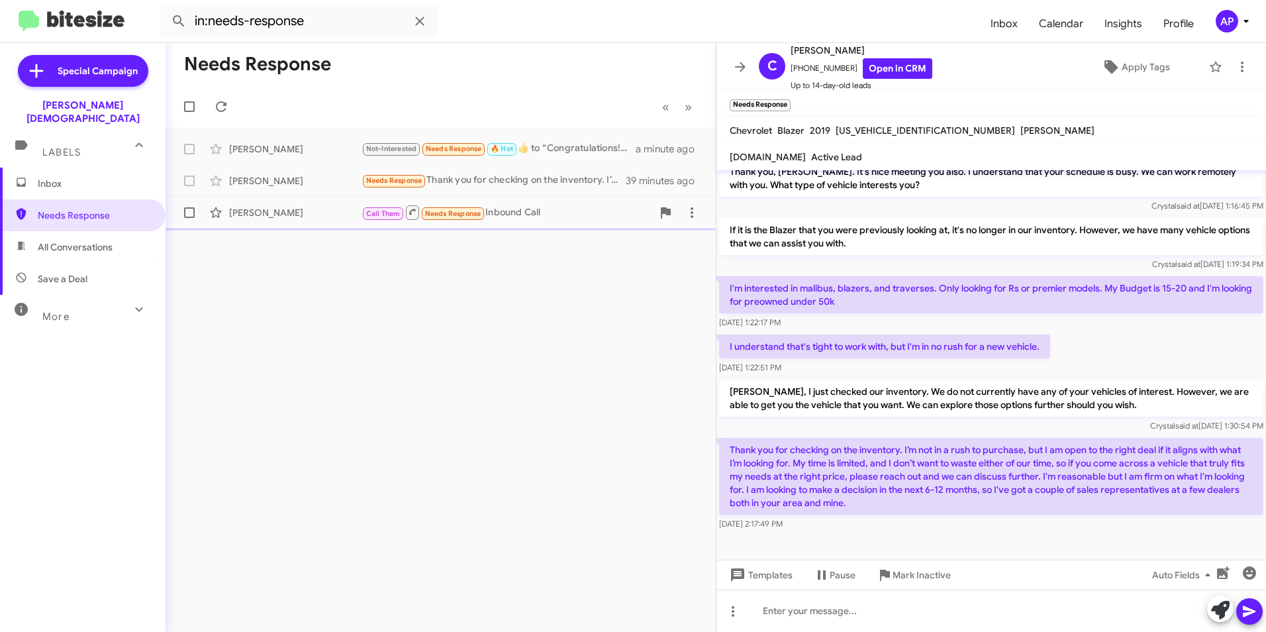
click at [244, 211] on div "[PERSON_NAME]" at bounding box center [295, 212] width 132 height 13
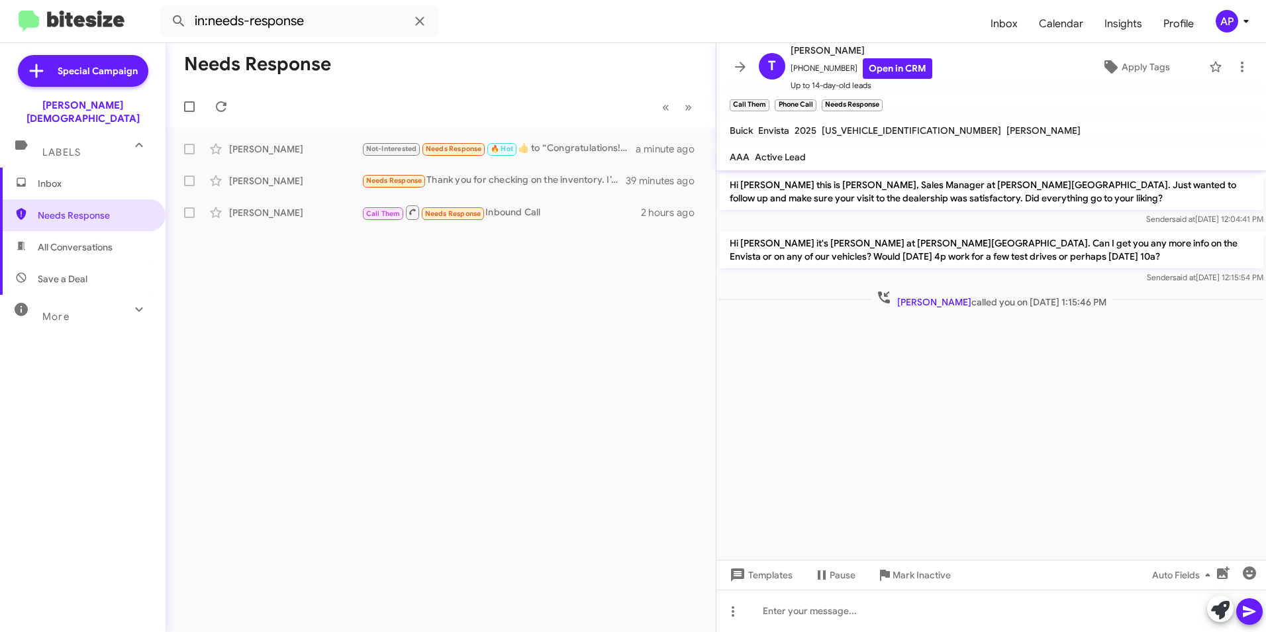
click at [487, 414] on div "Needs Response « Previous » Next [PERSON_NAME] Not-Interested Needs Response 🔥 …" at bounding box center [441, 337] width 550 height 589
click at [370, 374] on div "Needs Response « Previous » Next [PERSON_NAME] Not-Interested Needs Response 🔥 …" at bounding box center [441, 337] width 550 height 589
click at [411, 278] on div "Needs Response « Previous » Next [PERSON_NAME] Not-Interested Needs Response 🔥 …" at bounding box center [441, 337] width 550 height 589
drag, startPoint x: 501, startPoint y: 344, endPoint x: 496, endPoint y: 351, distance: 8.6
click at [502, 344] on div "Needs Response « Previous » Next [PERSON_NAME] Not-Interested Needs Response 🔥 …" at bounding box center [441, 337] width 550 height 589
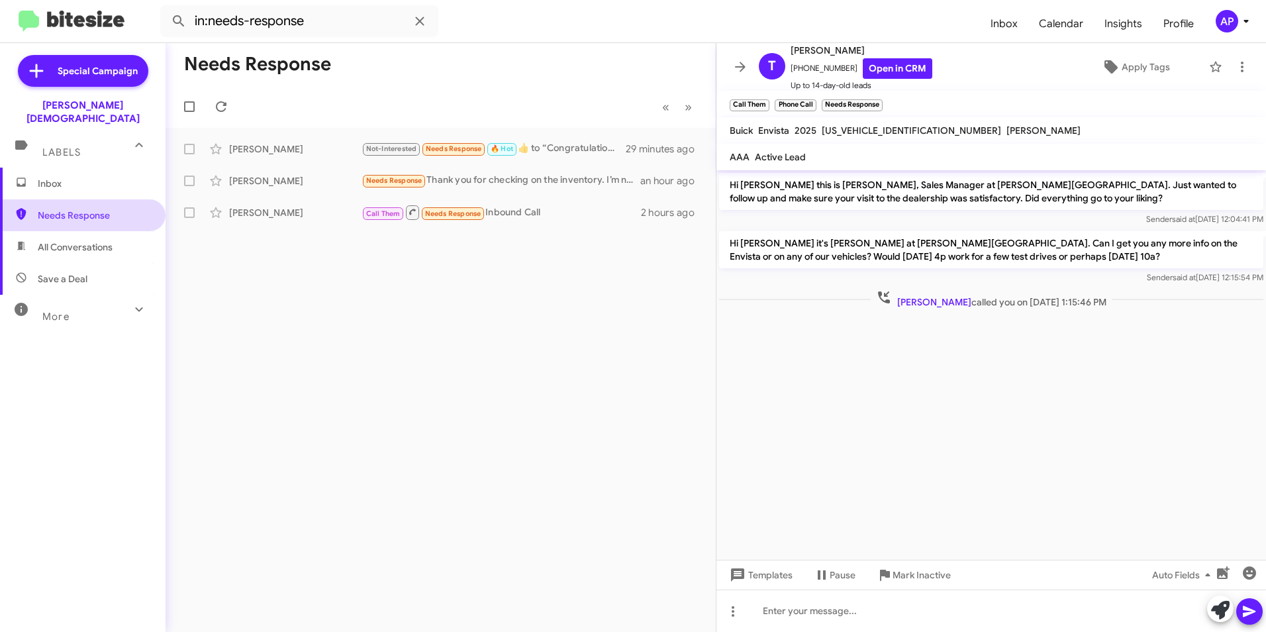
click at [67, 209] on span "Needs Response" at bounding box center [94, 215] width 113 height 13
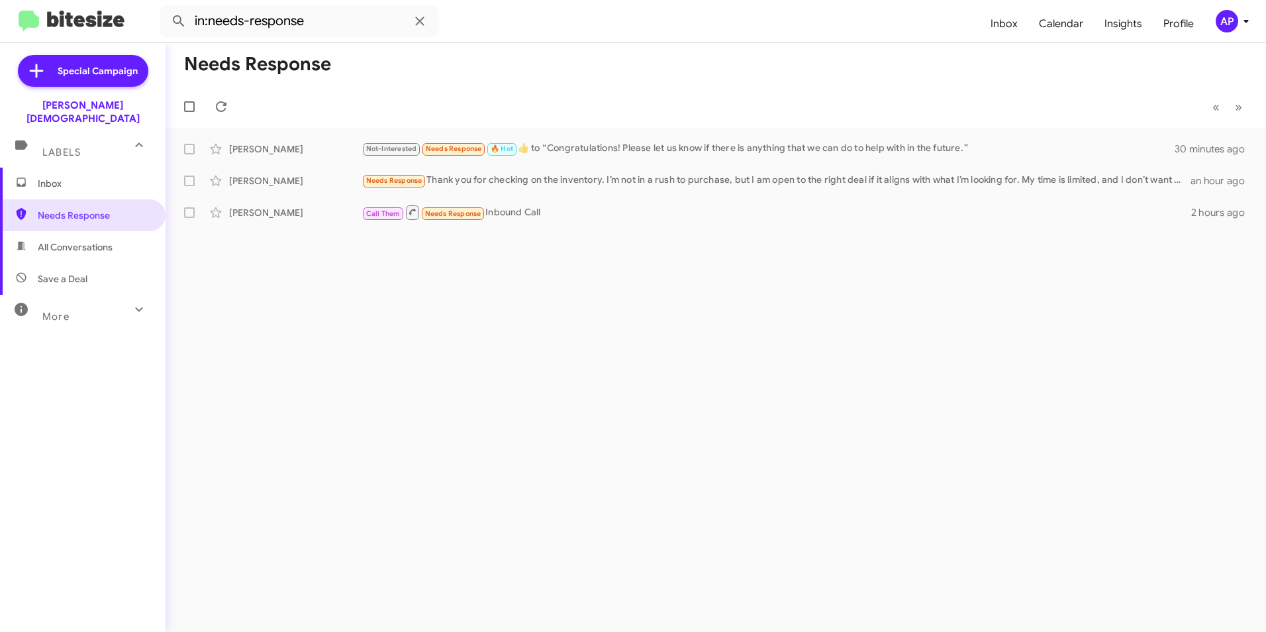
click at [917, 501] on div "Needs Response « Previous » Next [PERSON_NAME] Not-Interested Needs Response 🔥 …" at bounding box center [716, 337] width 1101 height 589
click at [65, 209] on span "Needs Response" at bounding box center [94, 215] width 113 height 13
click at [74, 209] on span "Needs Response" at bounding box center [94, 215] width 113 height 13
click at [841, 297] on div "Needs Response « Previous » Next [PERSON_NAME] Not-Interested Needs Response 🔥 …" at bounding box center [716, 337] width 1101 height 589
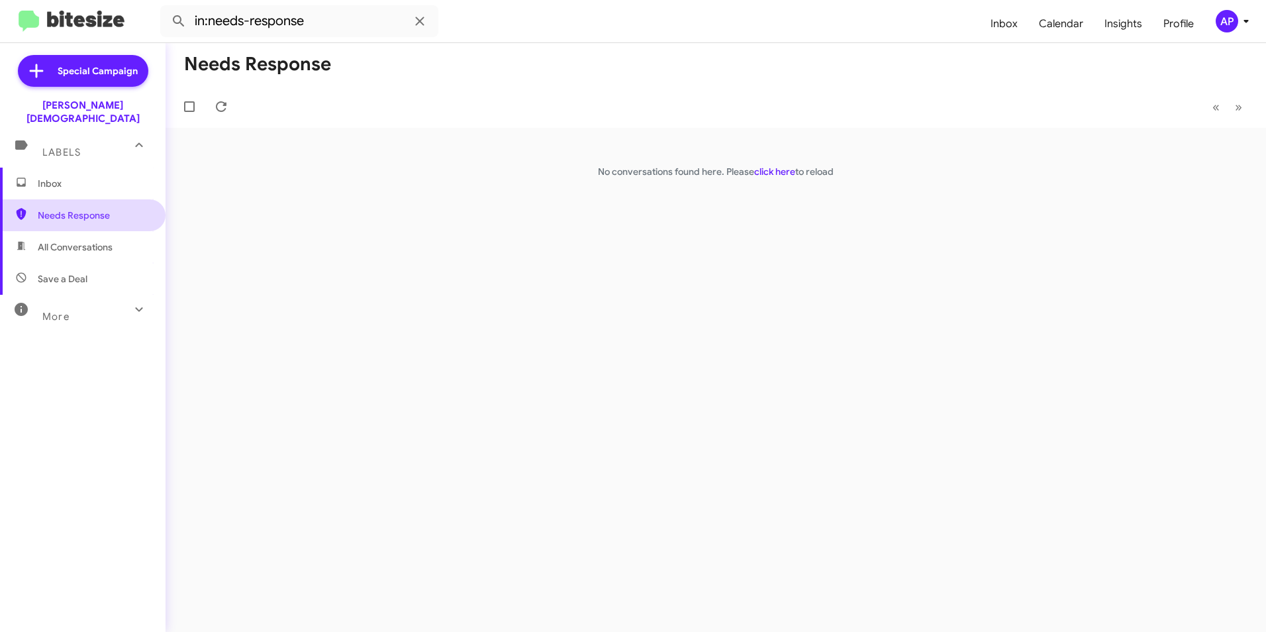
click at [103, 209] on span "Needs Response" at bounding box center [94, 215] width 113 height 13
click at [48, 209] on span "Needs Response" at bounding box center [94, 215] width 113 height 13
drag, startPoint x: 289, startPoint y: 228, endPoint x: 286, endPoint y: 219, distance: 9.8
click at [295, 229] on div "Needs Response « Previous » Next No conversations found here. Please click here…" at bounding box center [716, 337] width 1101 height 589
